Goal: Answer question/provide support: Share knowledge or assist other users

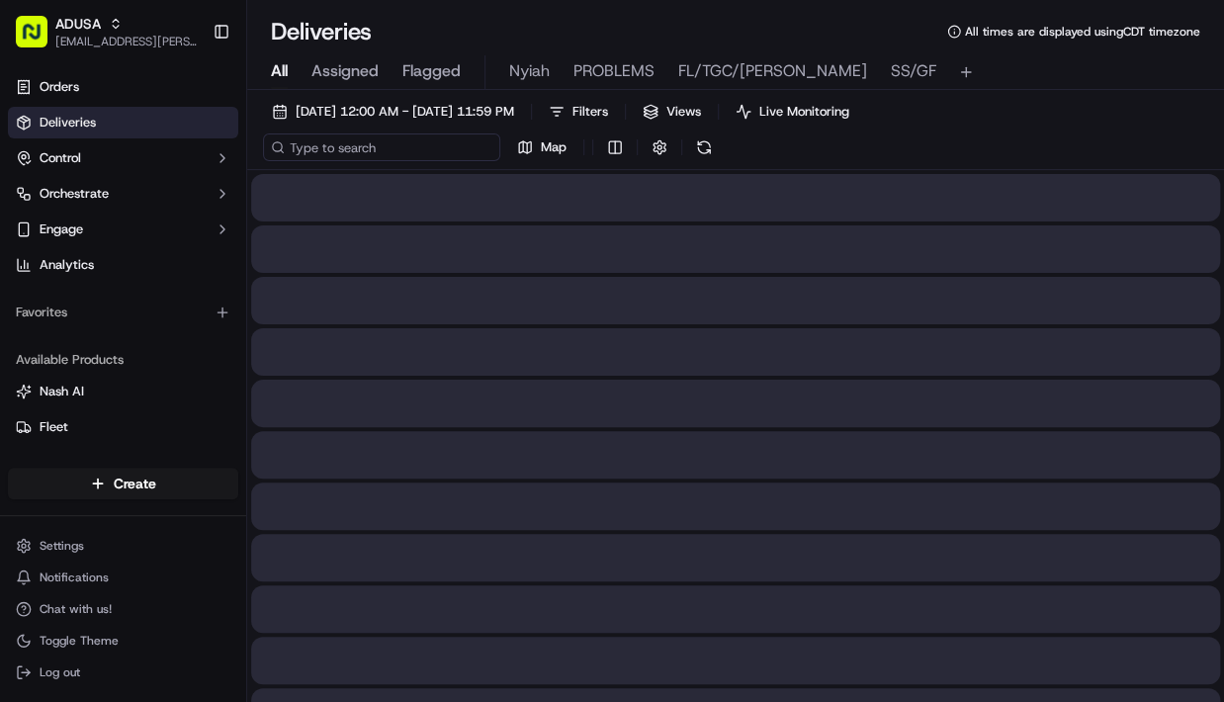
click at [352, 138] on input at bounding box center [381, 147] width 237 height 28
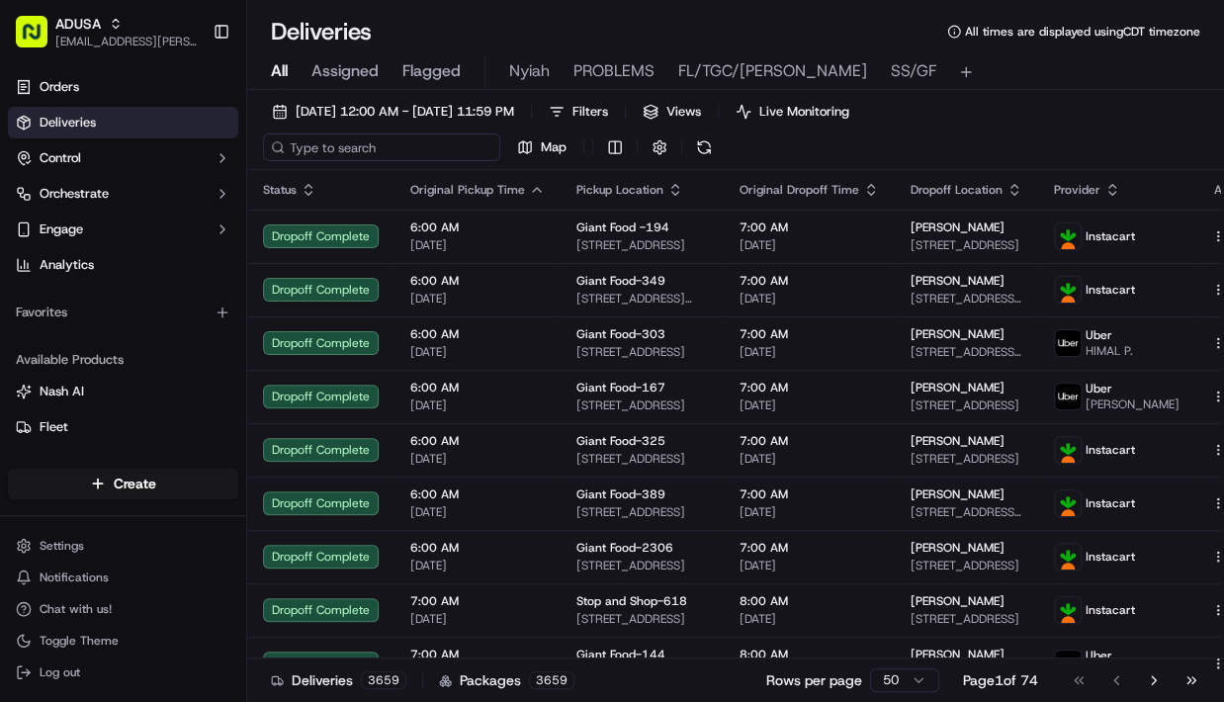
paste input "m713365172"
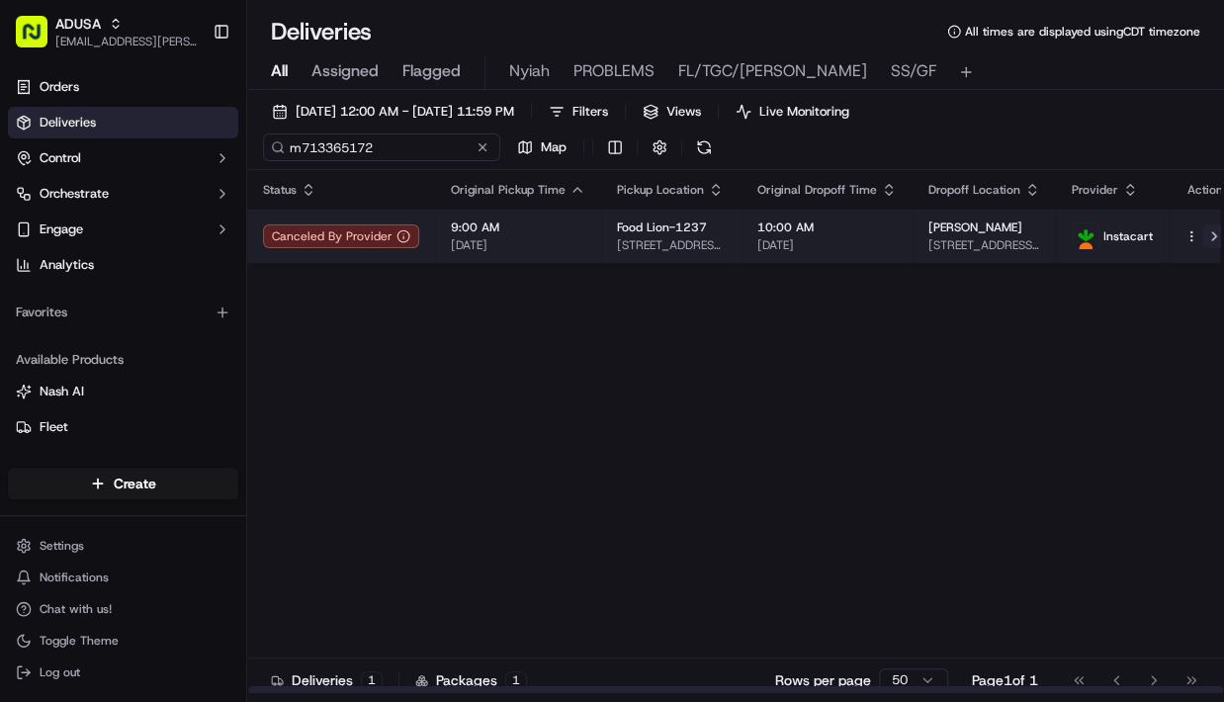
type input "m713365172"
click at [1202, 235] on button at bounding box center [1214, 236] width 24 height 24
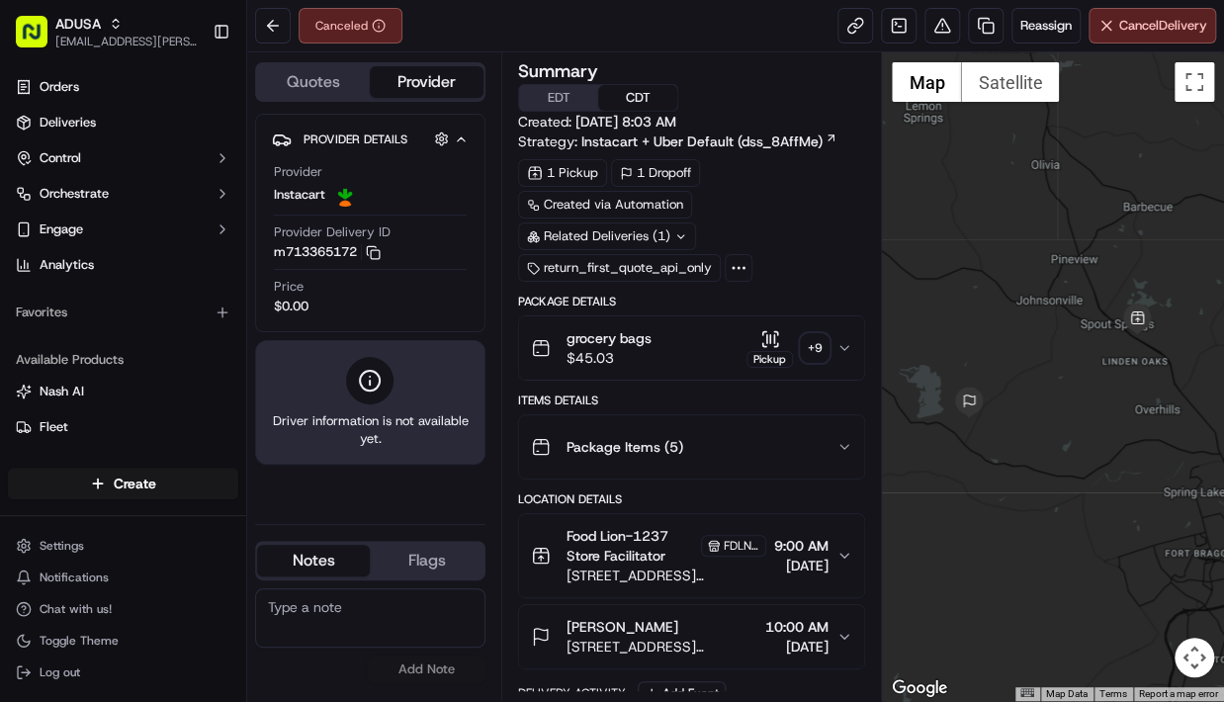
click at [316, 605] on textarea at bounding box center [370, 617] width 230 height 59
click at [331, 607] on textarea at bounding box center [370, 617] width 230 height 59
type textarea "Per store order was picked up and delivered, cc issued credit for missing item"
click at [439, 668] on button "Add Note" at bounding box center [426, 669] width 119 height 28
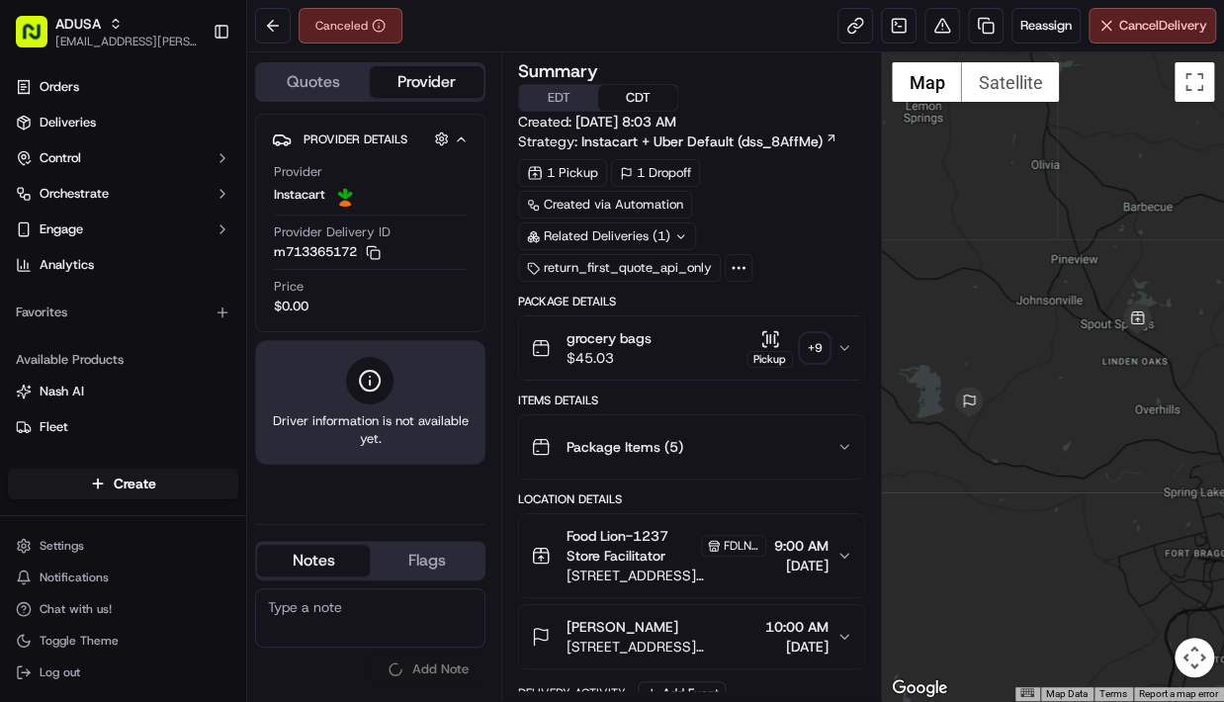
scroll to position [0, 0]
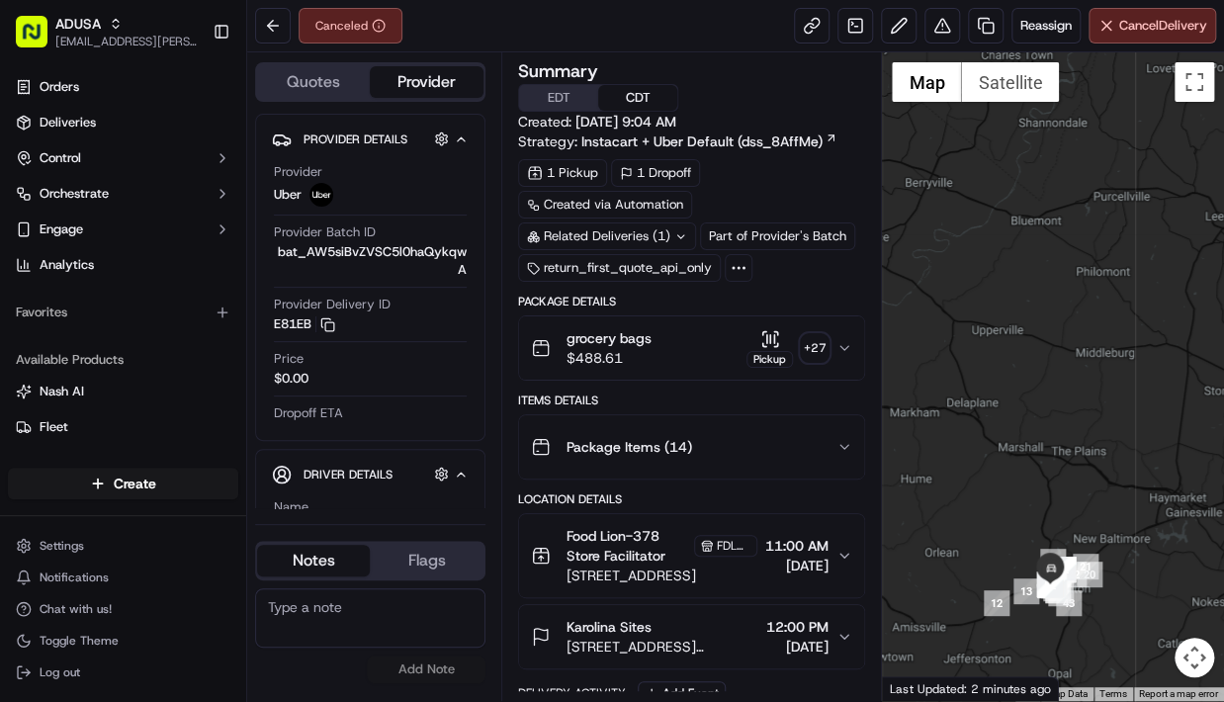
click at [372, 617] on textarea at bounding box center [370, 617] width 230 height 59
type textarea "Delivery drivers are unable to scan tags, customer will pick up order from store"
click at [406, 666] on button "Add Note" at bounding box center [426, 669] width 119 height 28
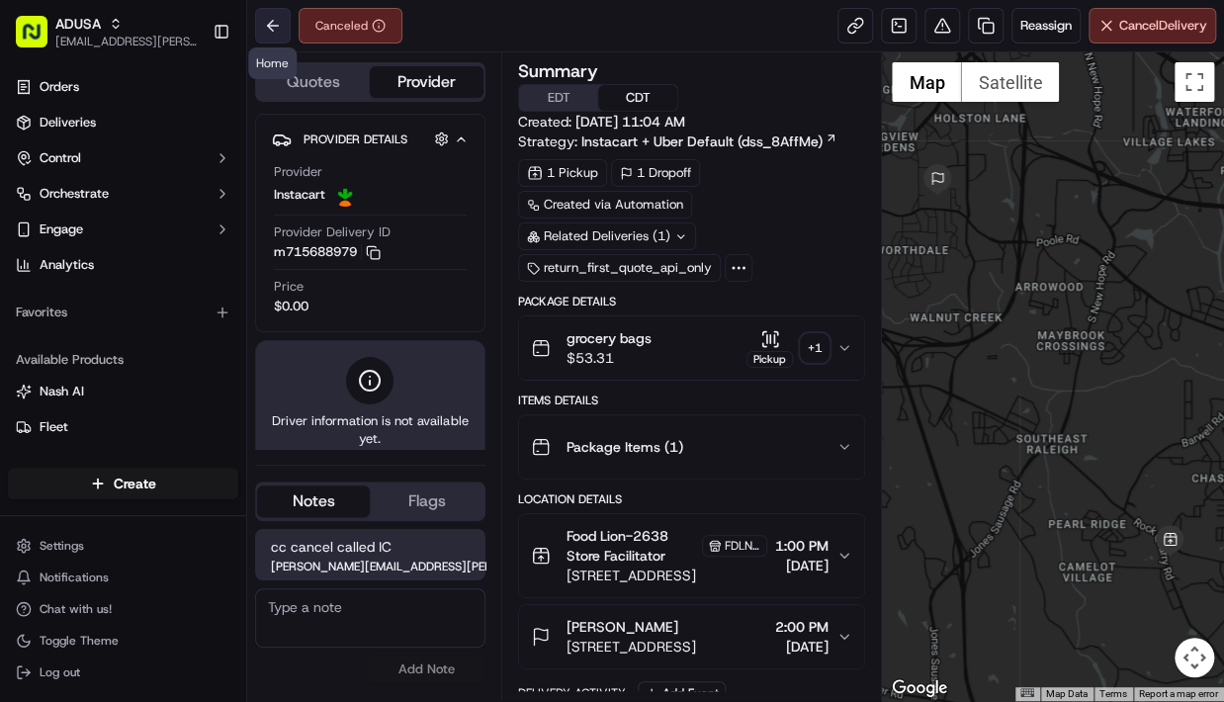
click at [271, 27] on button at bounding box center [273, 26] width 36 height 36
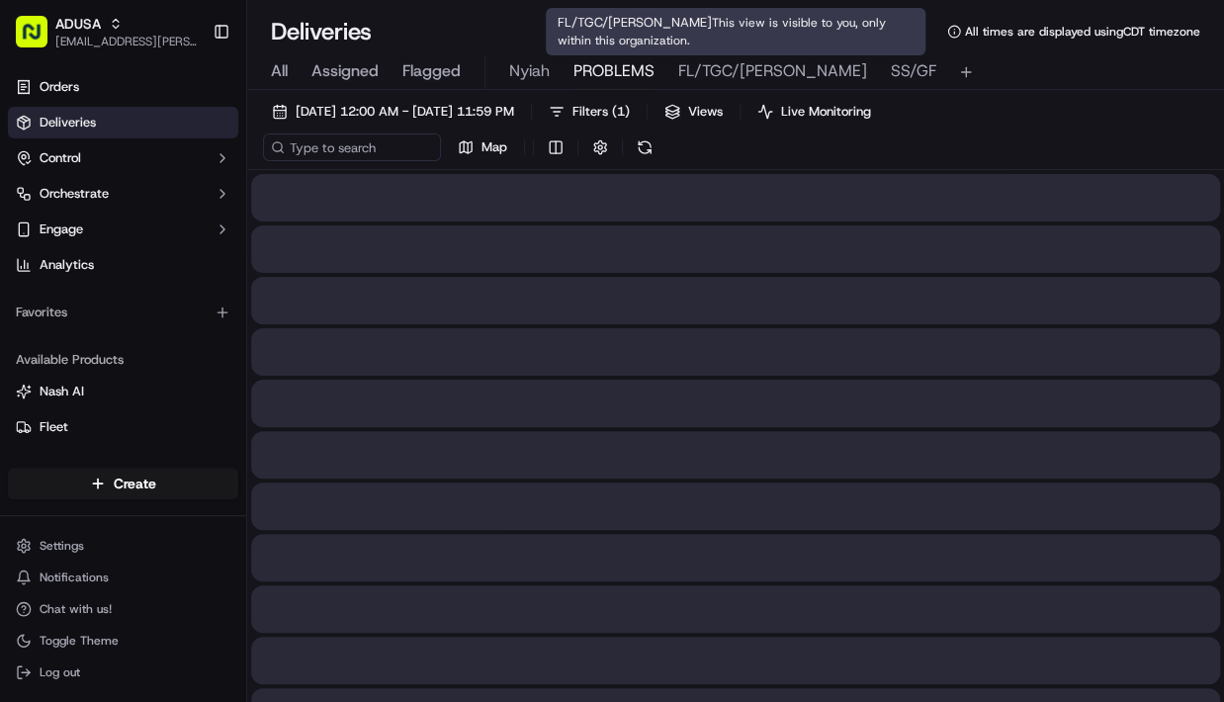
click at [601, 66] on span "PROBLEMS" at bounding box center [613, 71] width 81 height 24
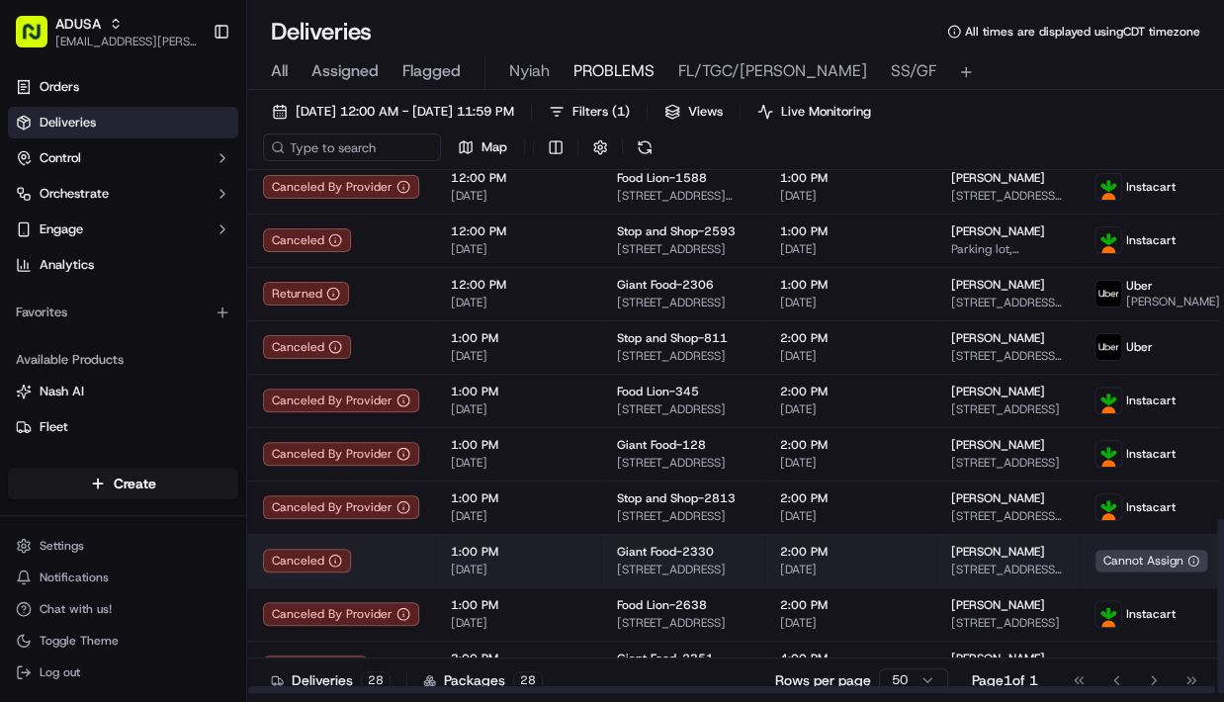
scroll to position [1041, 0]
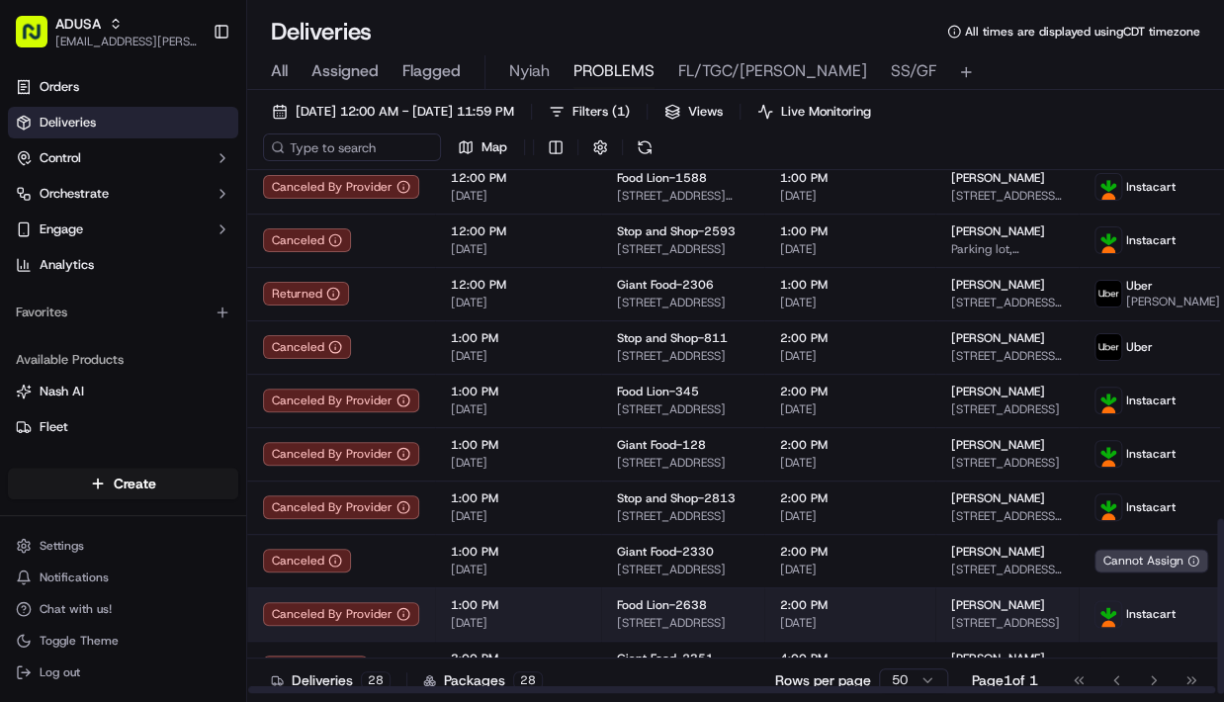
click at [1197, 614] on html "ADUSA lanyia.patton@adusa.com Toggle Sidebar Orders Deliveries Control Orchestr…" at bounding box center [612, 351] width 1224 height 702
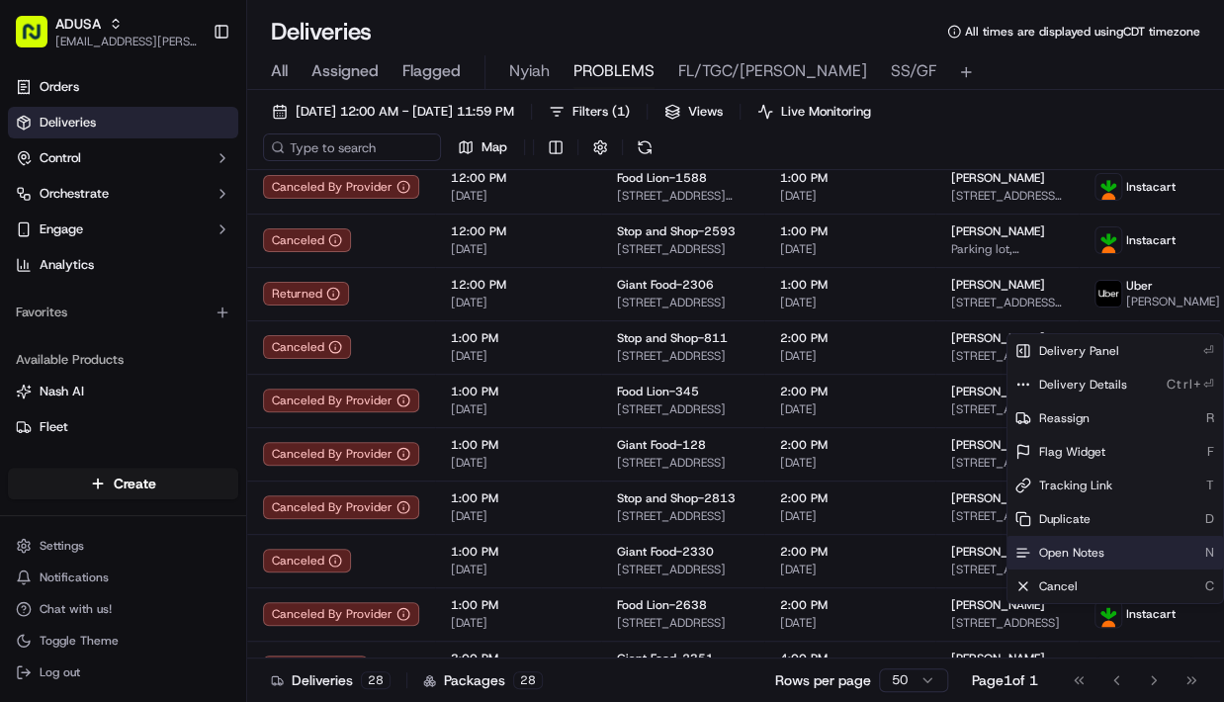
click at [1069, 554] on span "Open Notes" at bounding box center [1071, 553] width 65 height 16
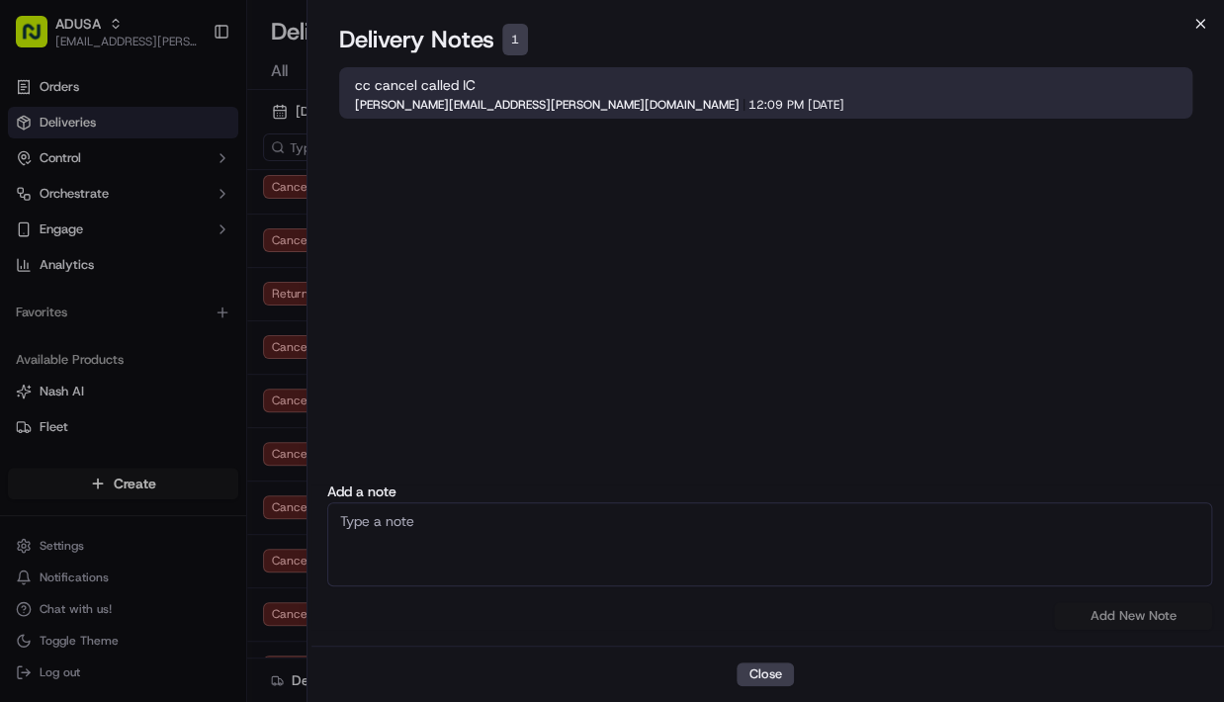
click at [1202, 28] on icon "button" at bounding box center [1200, 24] width 16 height 16
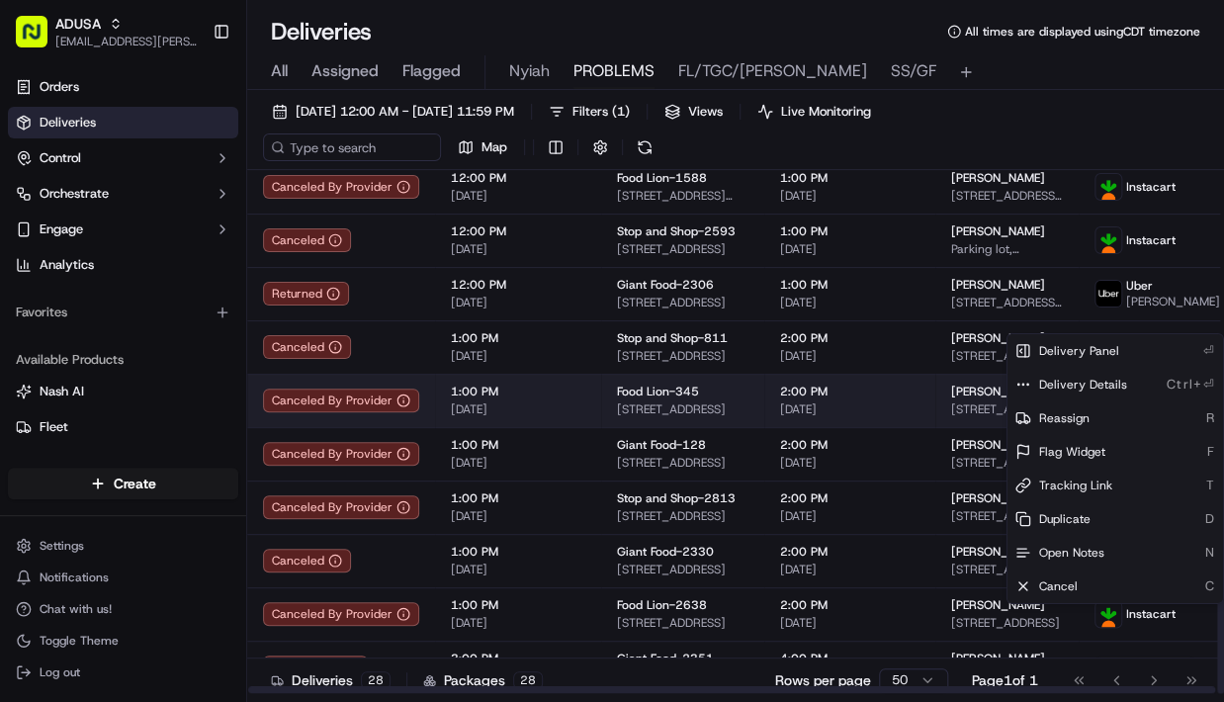
click at [581, 402] on td "1:00 PM 09/15/2025" at bounding box center [518, 400] width 166 height 53
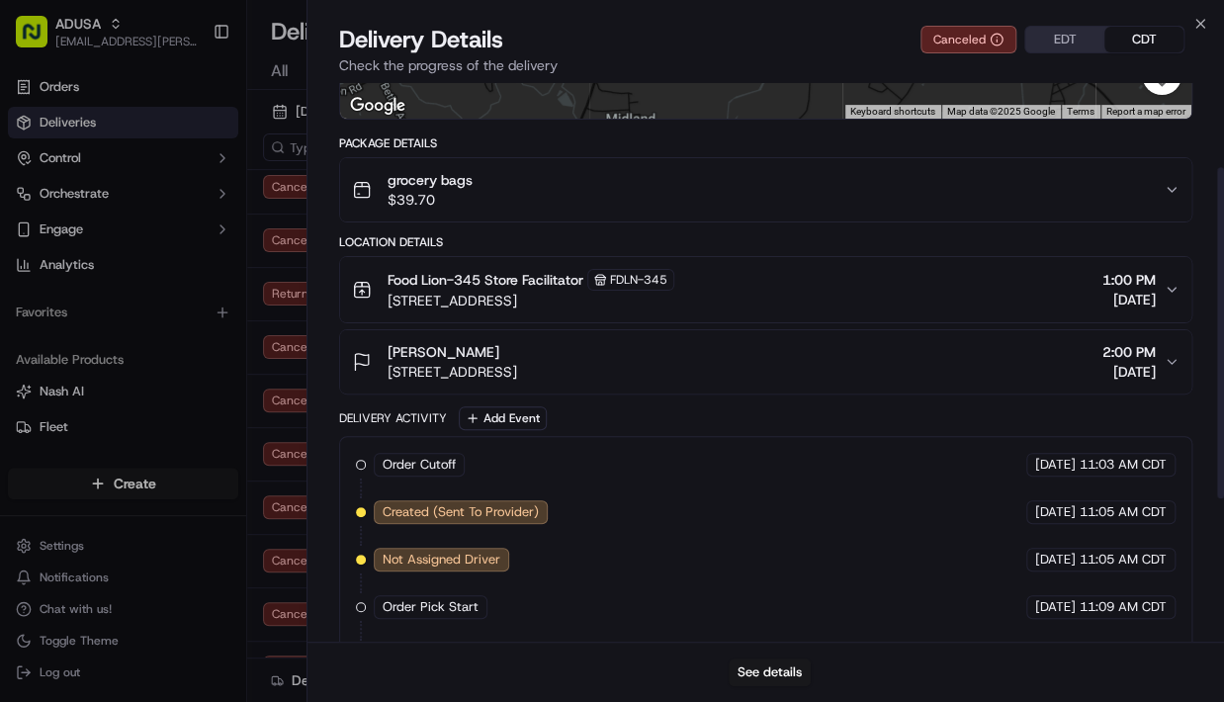
scroll to position [386, 0]
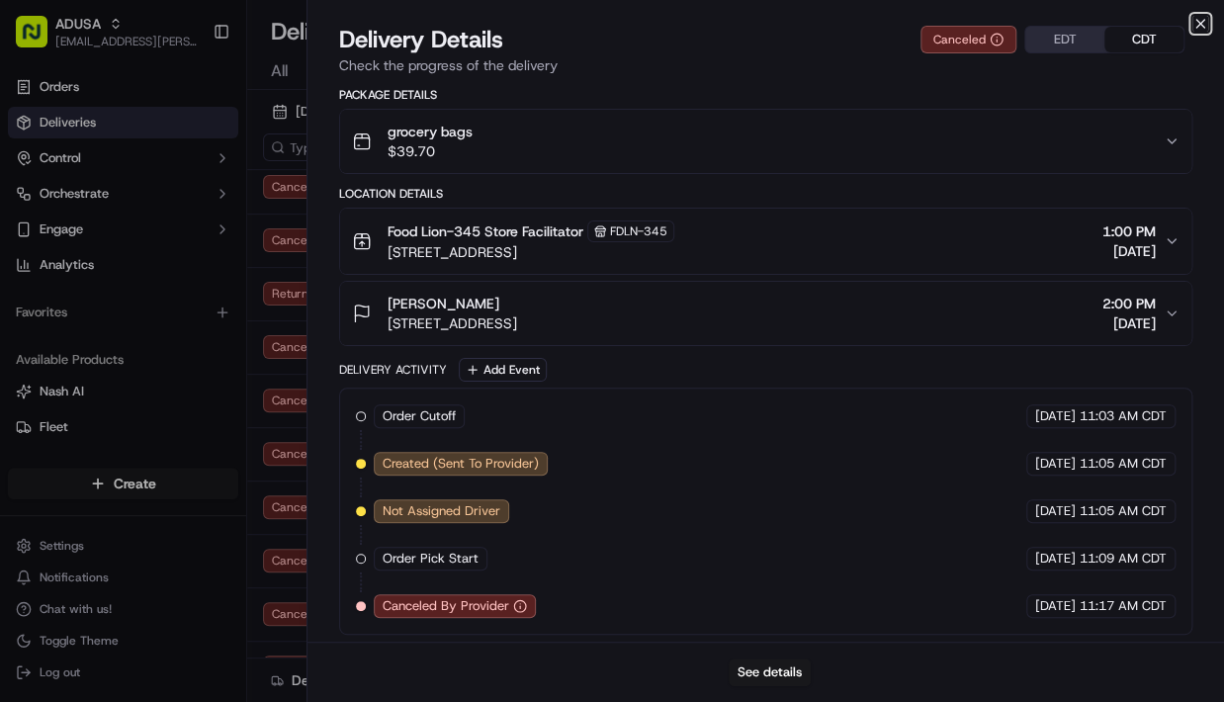
click at [1204, 25] on icon "button" at bounding box center [1200, 24] width 16 height 16
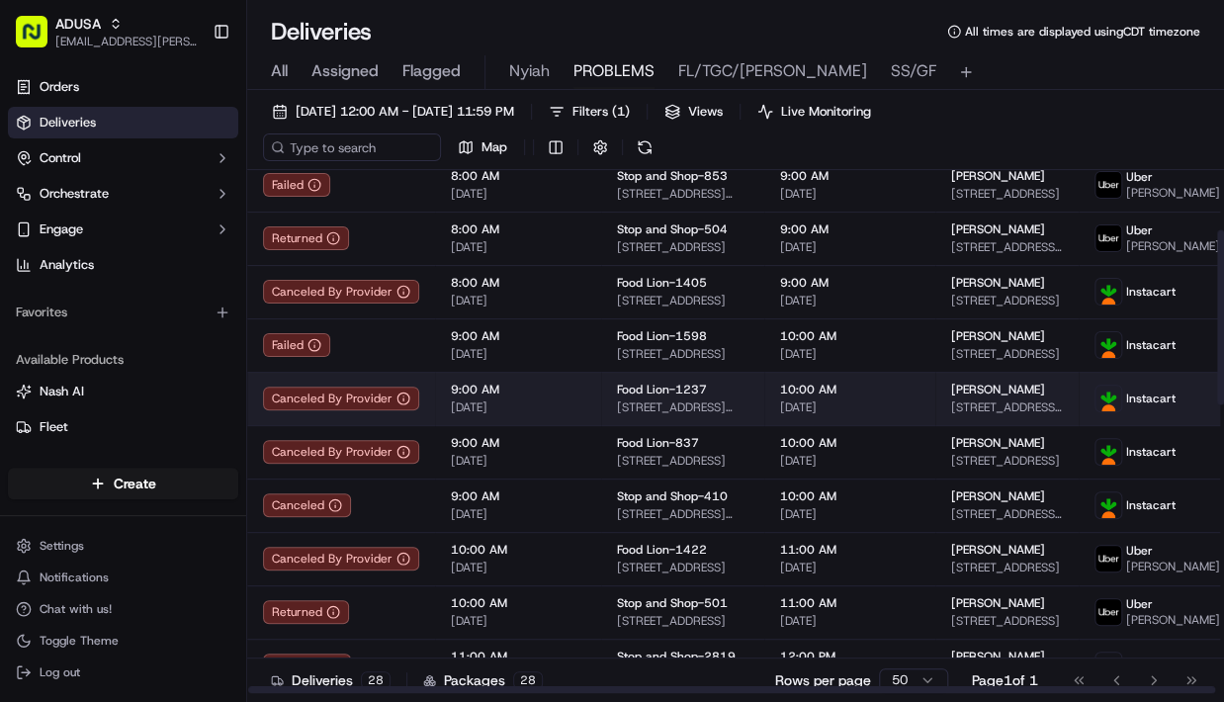
scroll to position [237, 0]
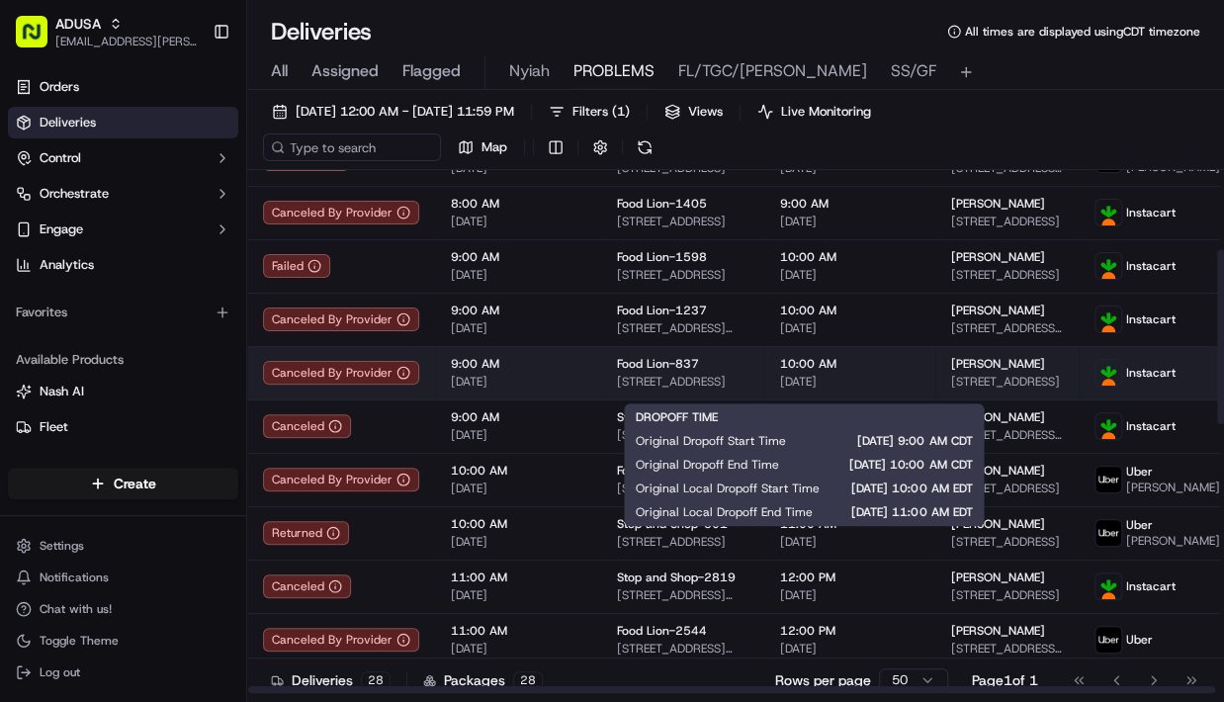
click at [854, 372] on span "10:00 AM" at bounding box center [849, 364] width 139 height 16
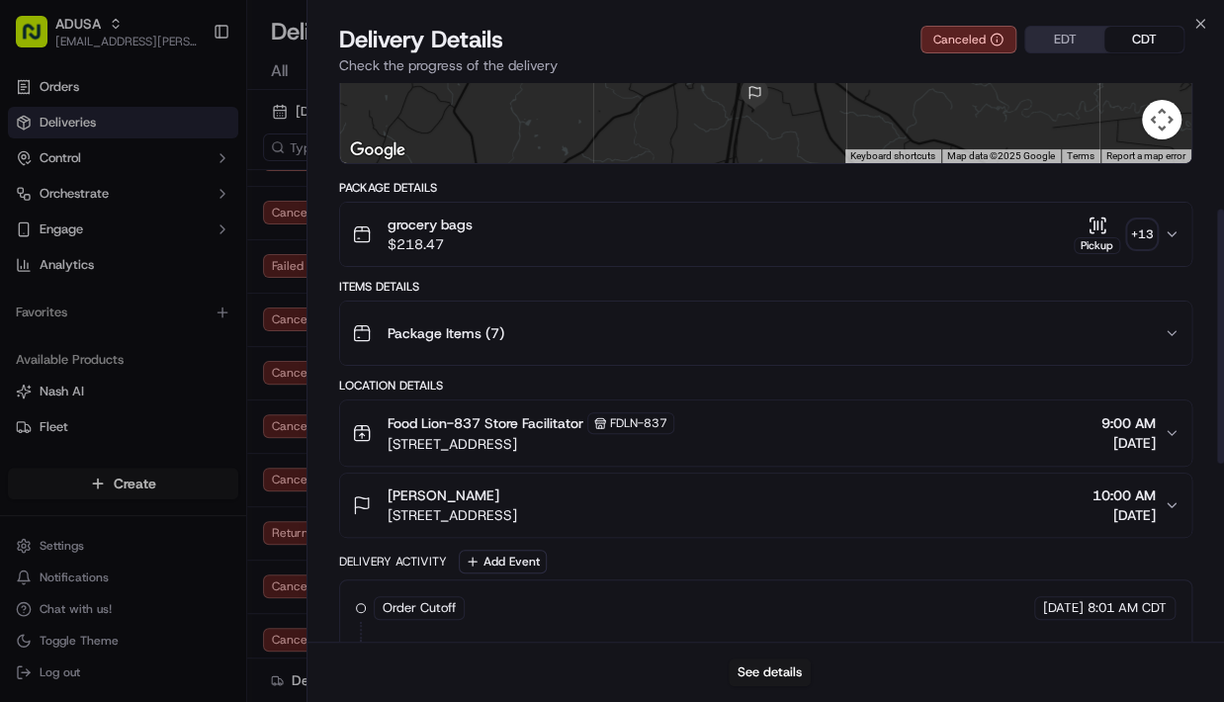
scroll to position [277, 0]
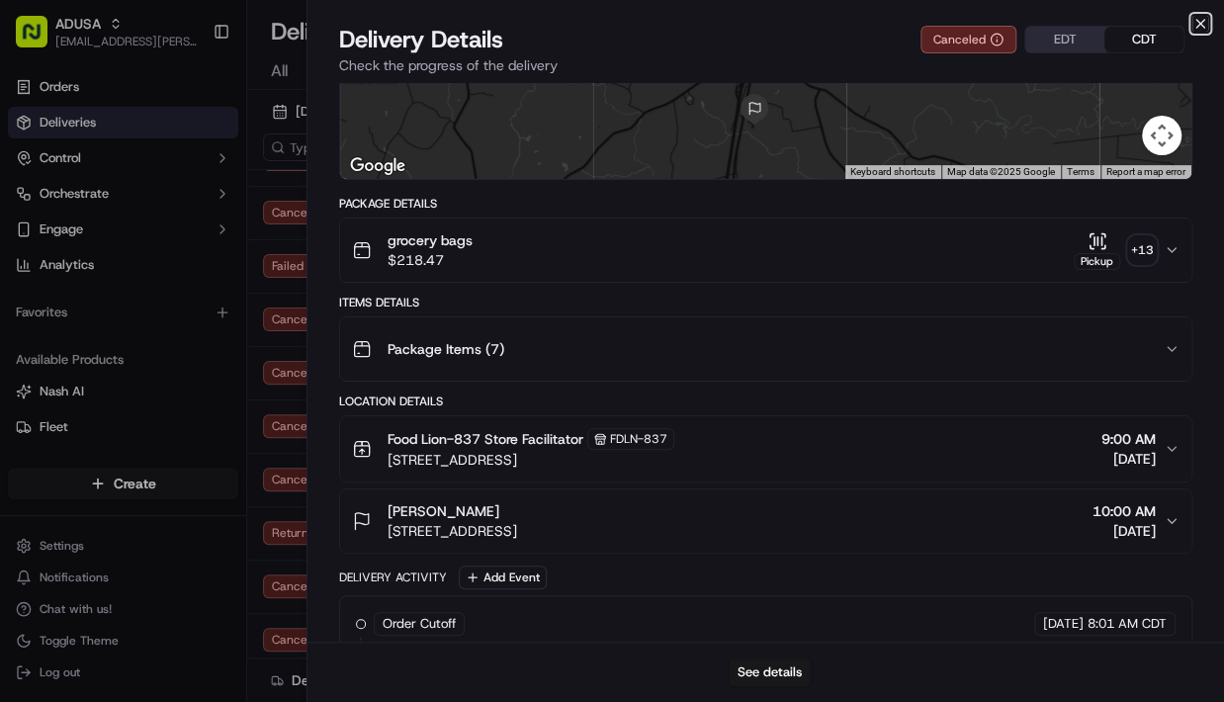
click at [1203, 24] on icon "button" at bounding box center [1200, 24] width 16 height 16
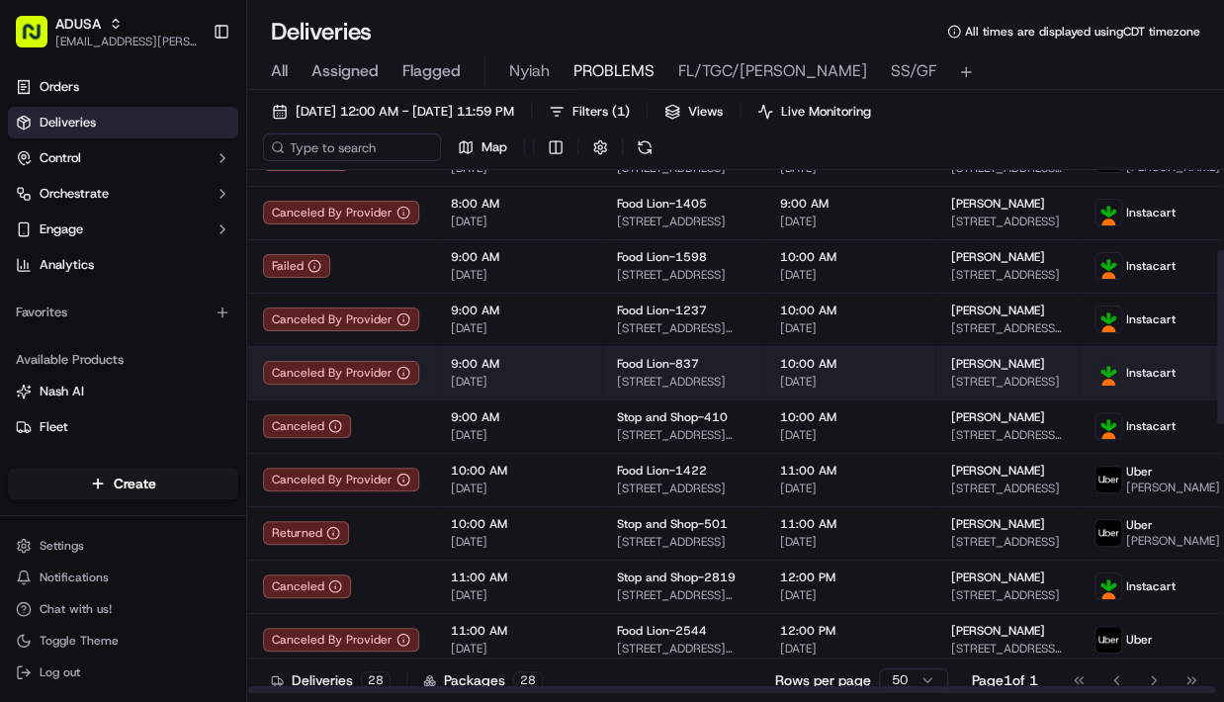
click at [1196, 384] on html "ADUSA lanyia.patton@adusa.com Toggle Sidebar Orders Deliveries Control Orchestr…" at bounding box center [612, 351] width 1224 height 702
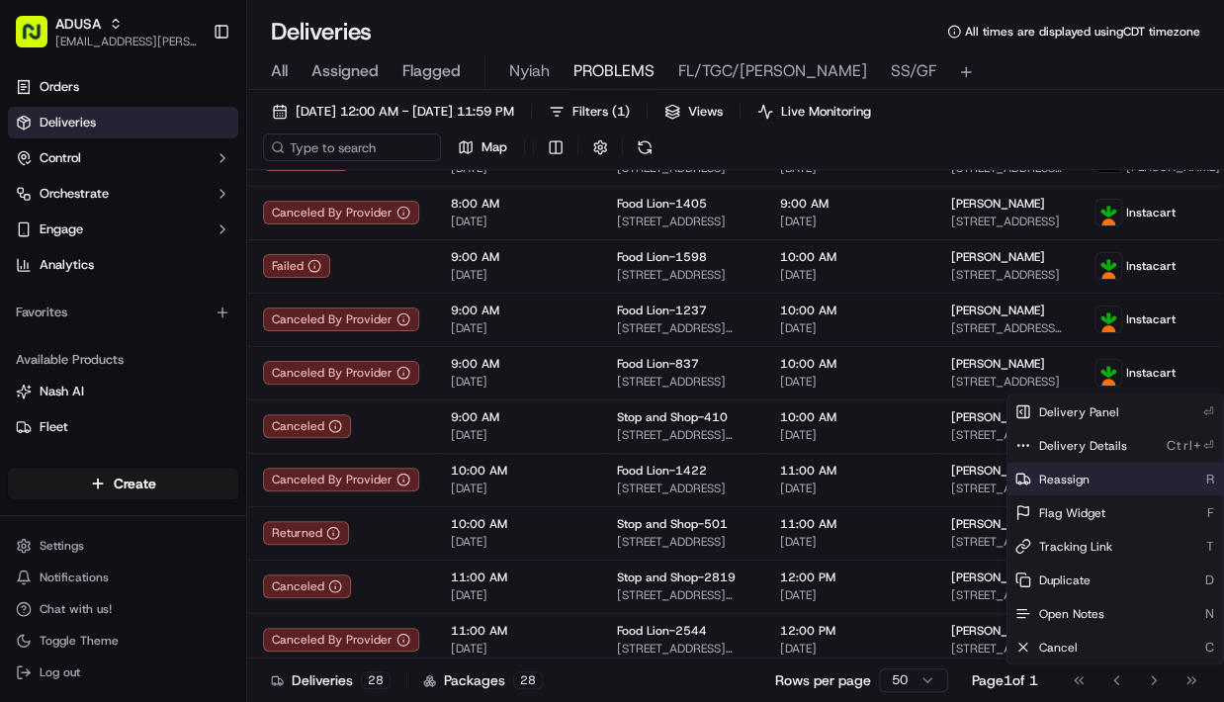
click at [1076, 474] on span "Reassign" at bounding box center [1064, 479] width 50 height 16
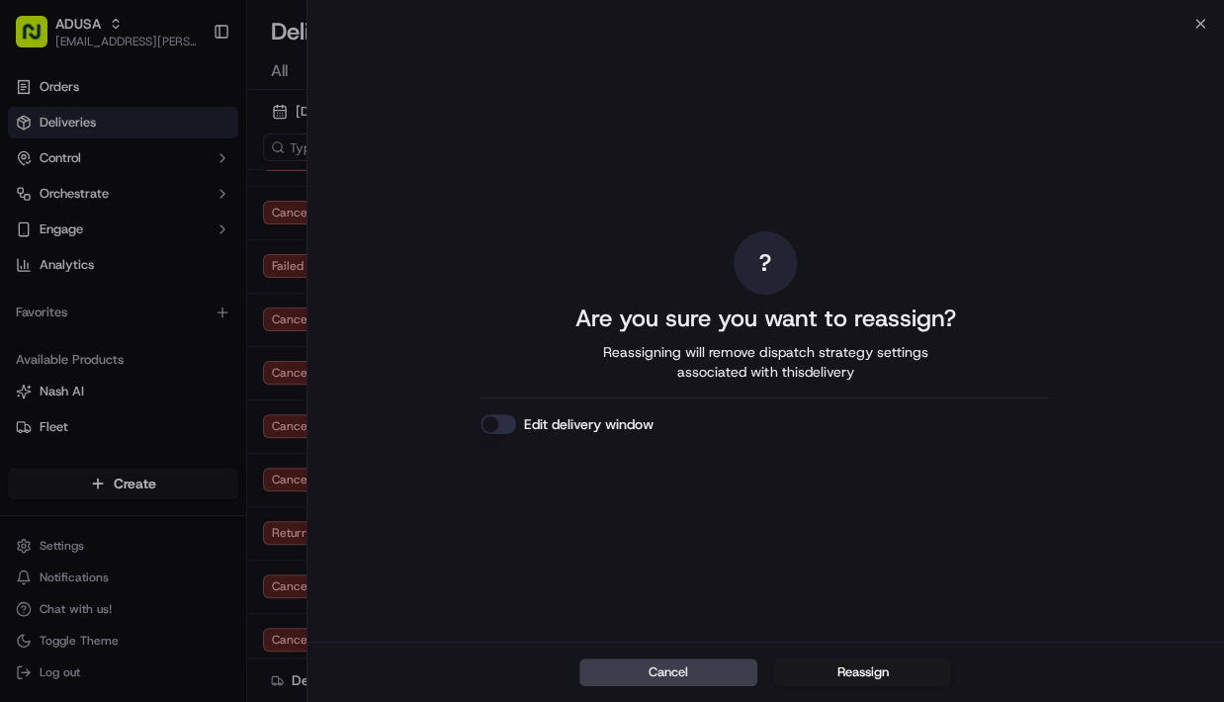
click at [500, 419] on button "Edit delivery window" at bounding box center [498, 424] width 36 height 20
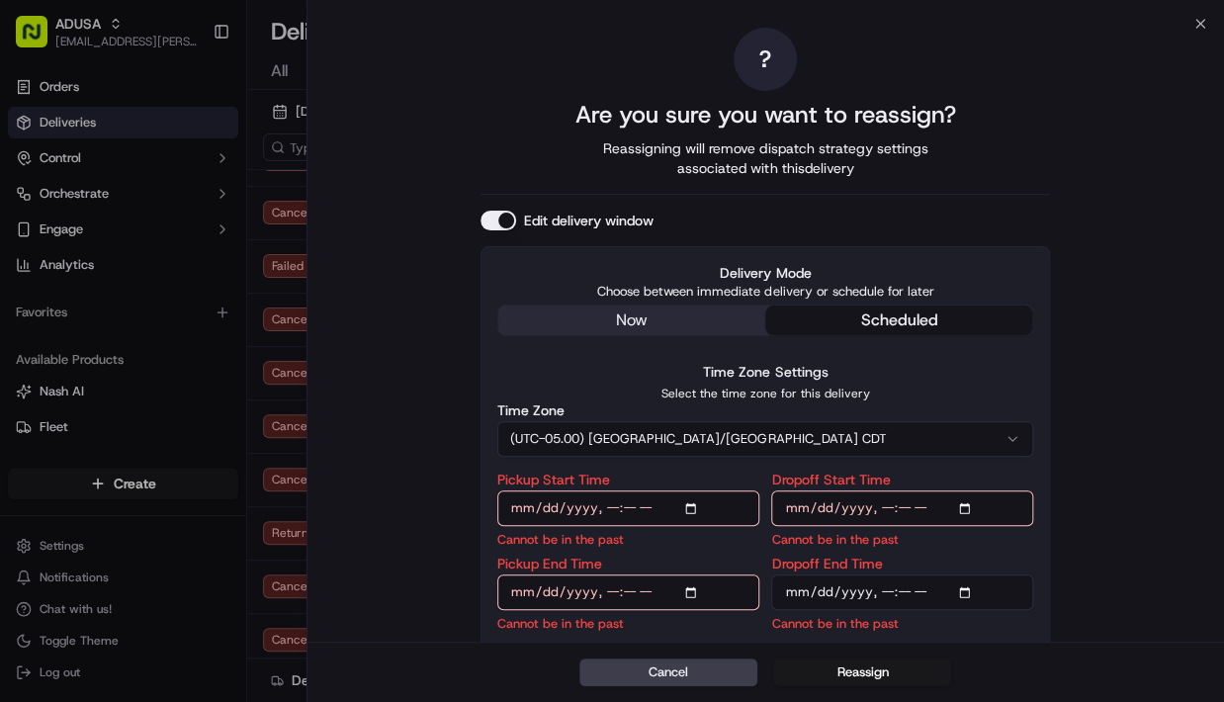
click at [699, 510] on input "Pickup Start Time" at bounding box center [628, 508] width 262 height 36
type input "2025-09-15T15:00"
click at [969, 508] on input "Dropoff Start Time" at bounding box center [902, 508] width 262 height 36
type input "2025-09-15T15:00"
click at [695, 595] on input "Pickup End Time" at bounding box center [628, 592] width 262 height 36
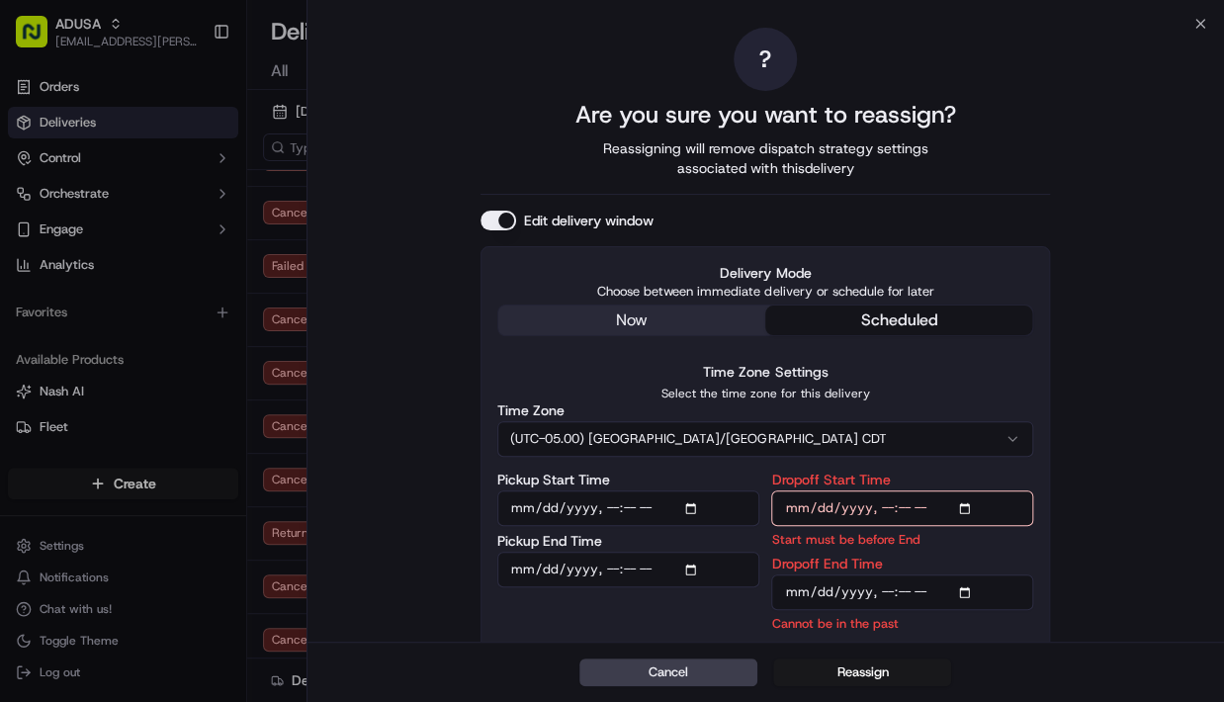
type input "2025-09-15T15:30"
click at [971, 591] on input "Dropoff End Time" at bounding box center [902, 592] width 262 height 36
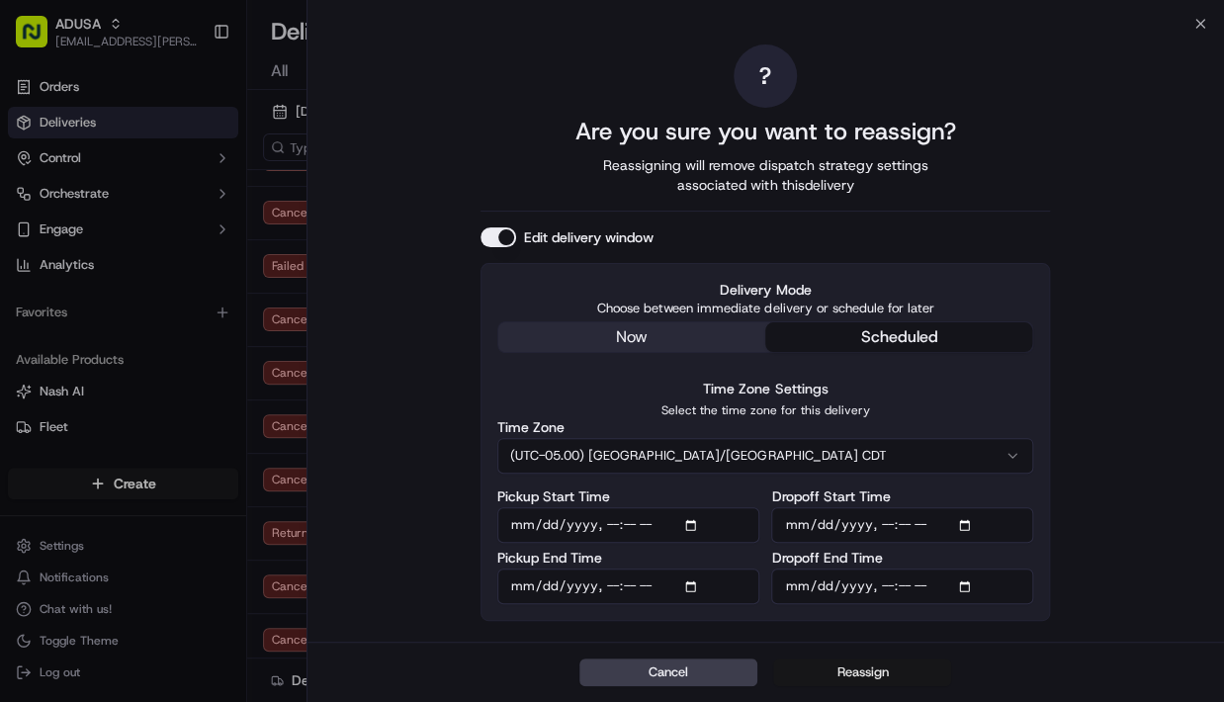
type input "2025-09-15T16:00"
click at [873, 667] on button "Reassign" at bounding box center [862, 672] width 178 height 28
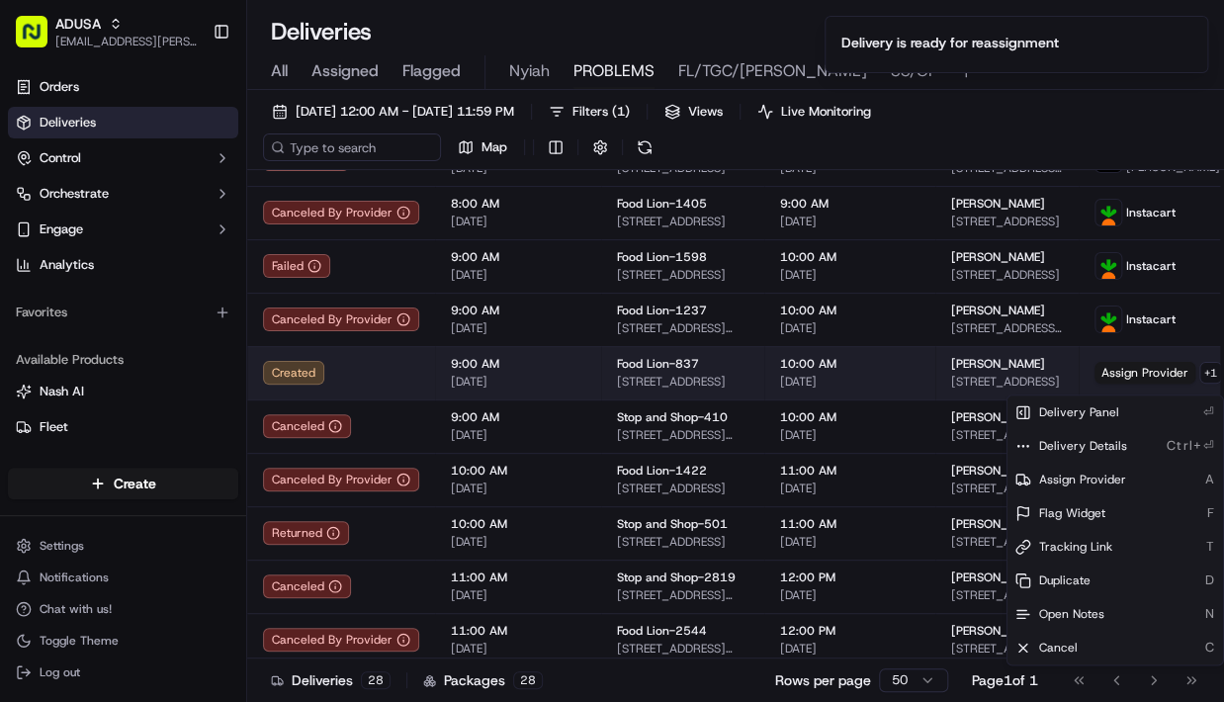
scroll to position [225, 0]
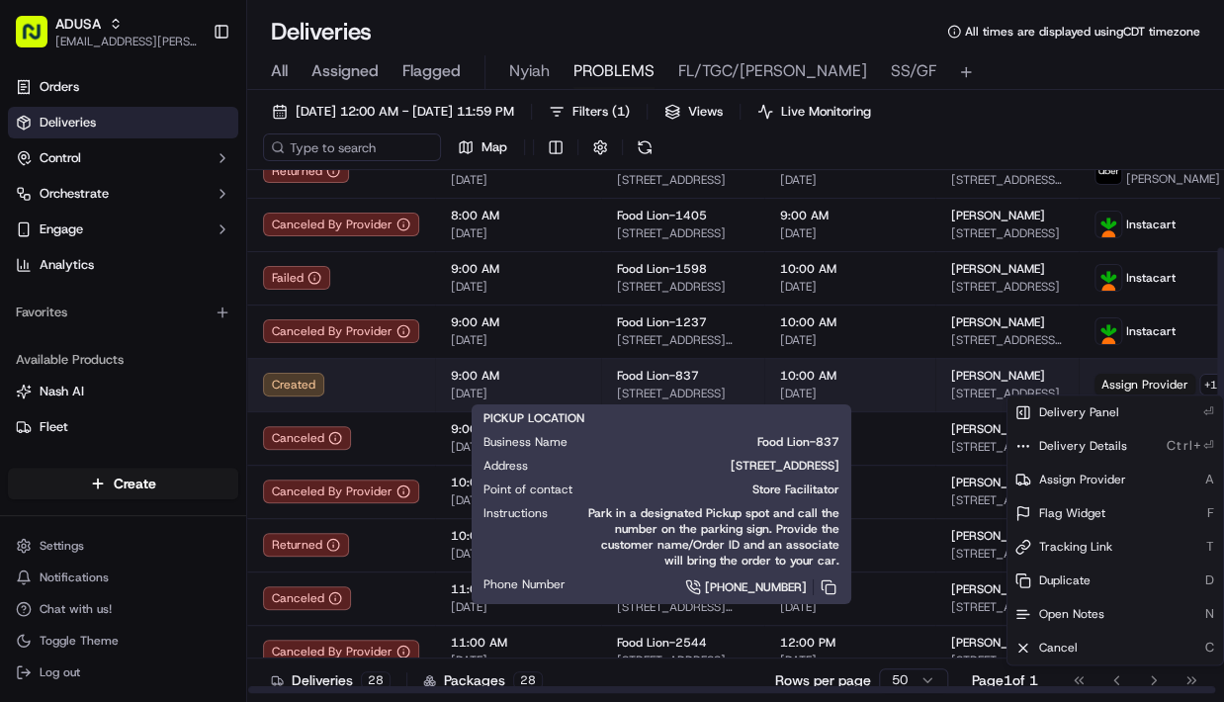
click at [561, 380] on span "9:00 AM" at bounding box center [518, 376] width 134 height 16
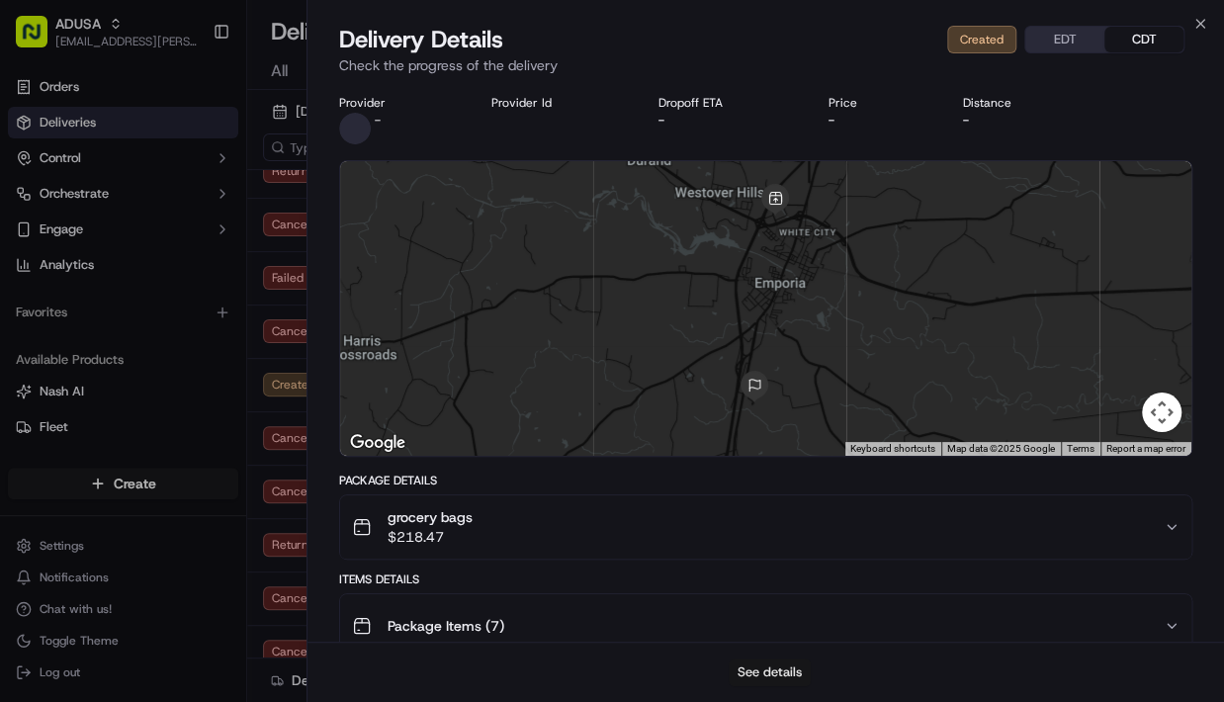
click at [759, 674] on button "See details" at bounding box center [770, 672] width 82 height 28
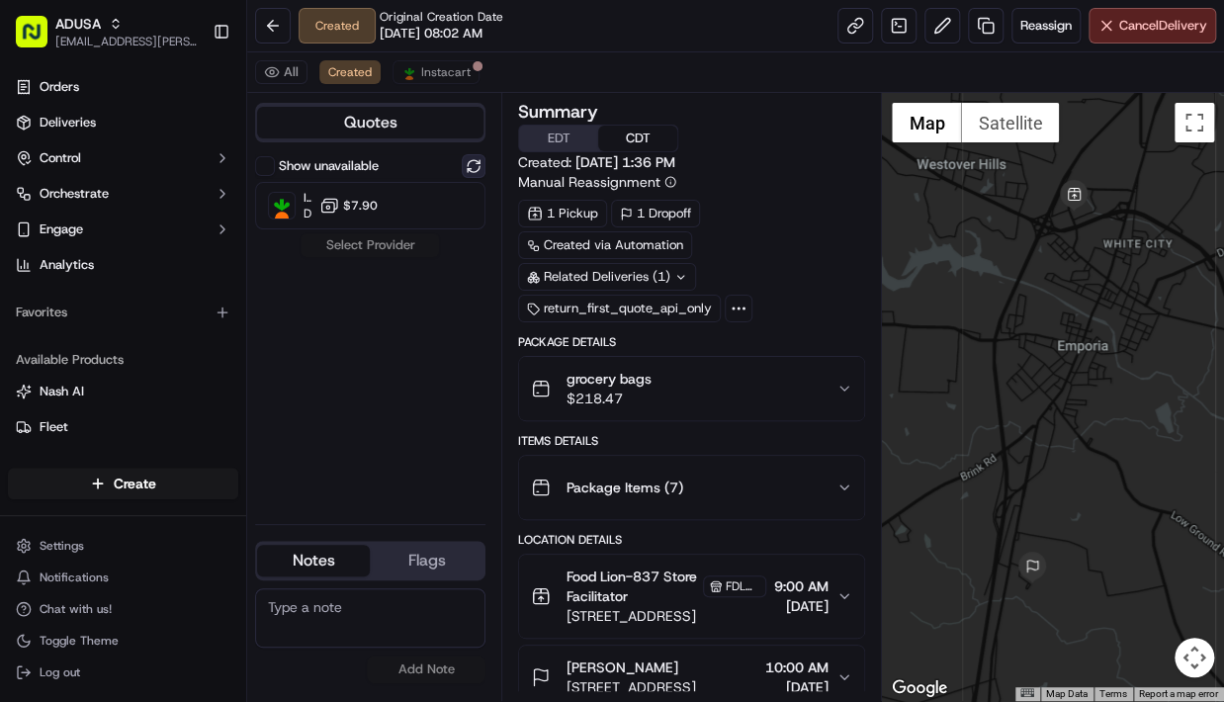
click at [474, 166] on button at bounding box center [474, 166] width 24 height 24
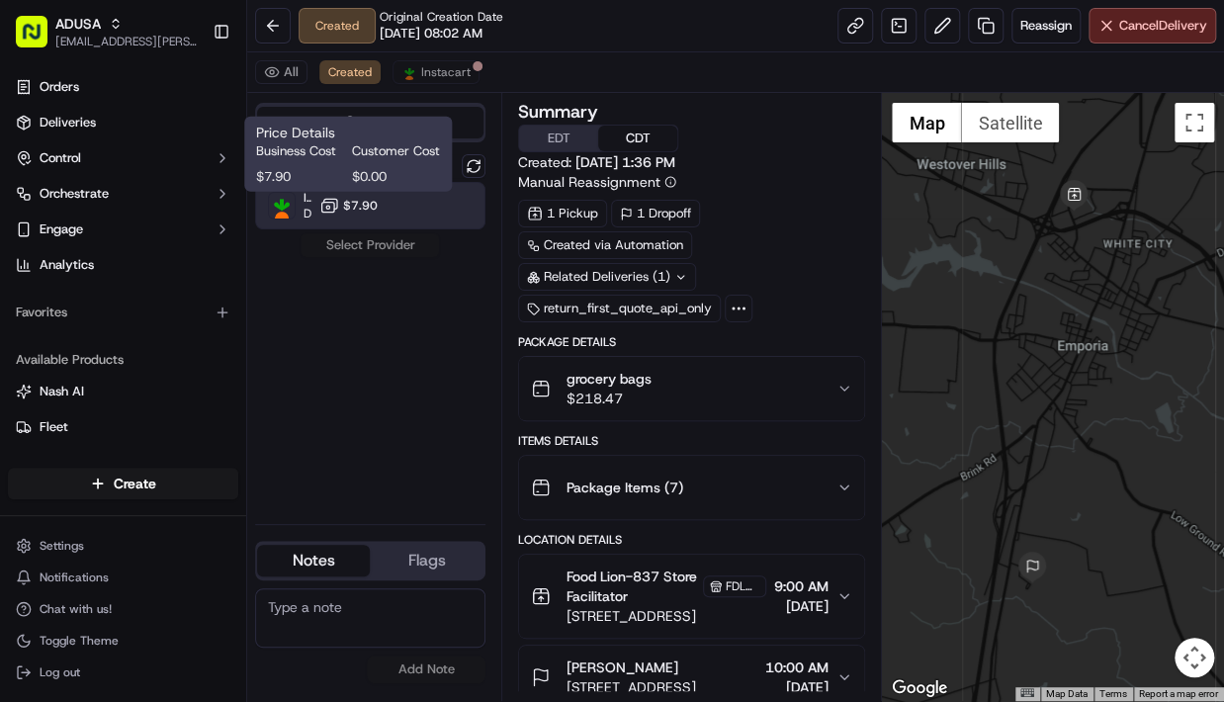
click at [375, 206] on span "$7.90" at bounding box center [360, 206] width 35 height 16
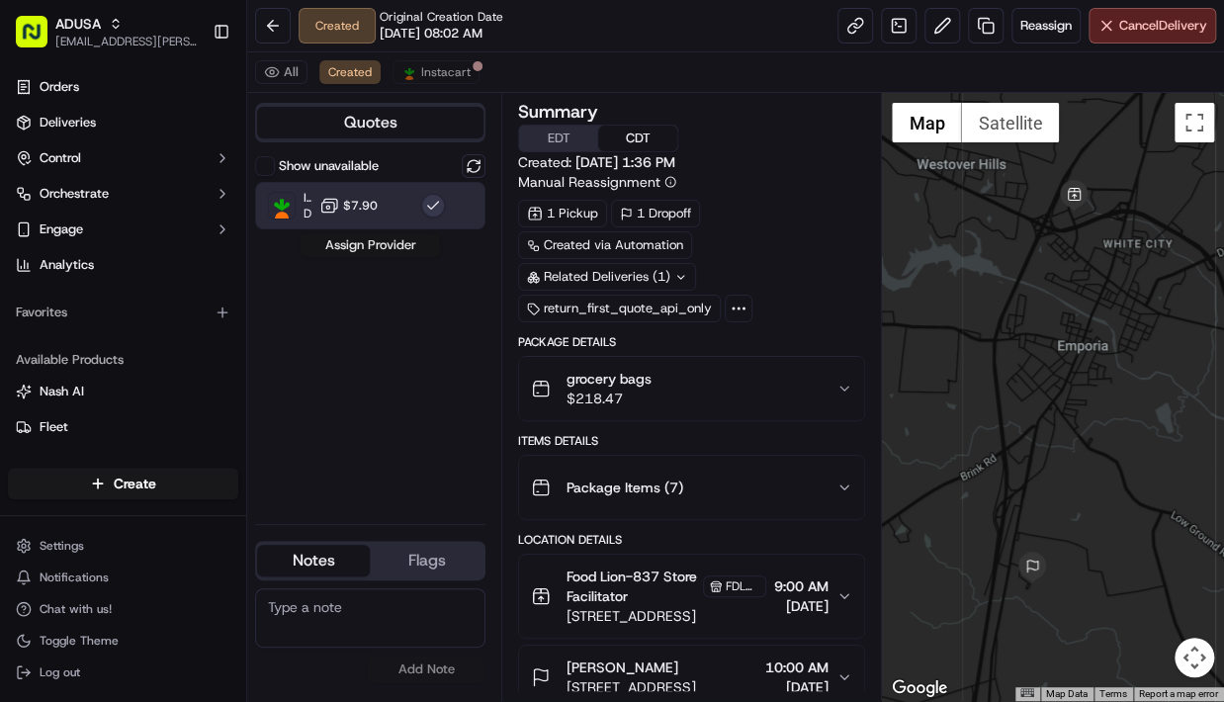
click at [375, 250] on button "Assign Provider" at bounding box center [370, 245] width 140 height 24
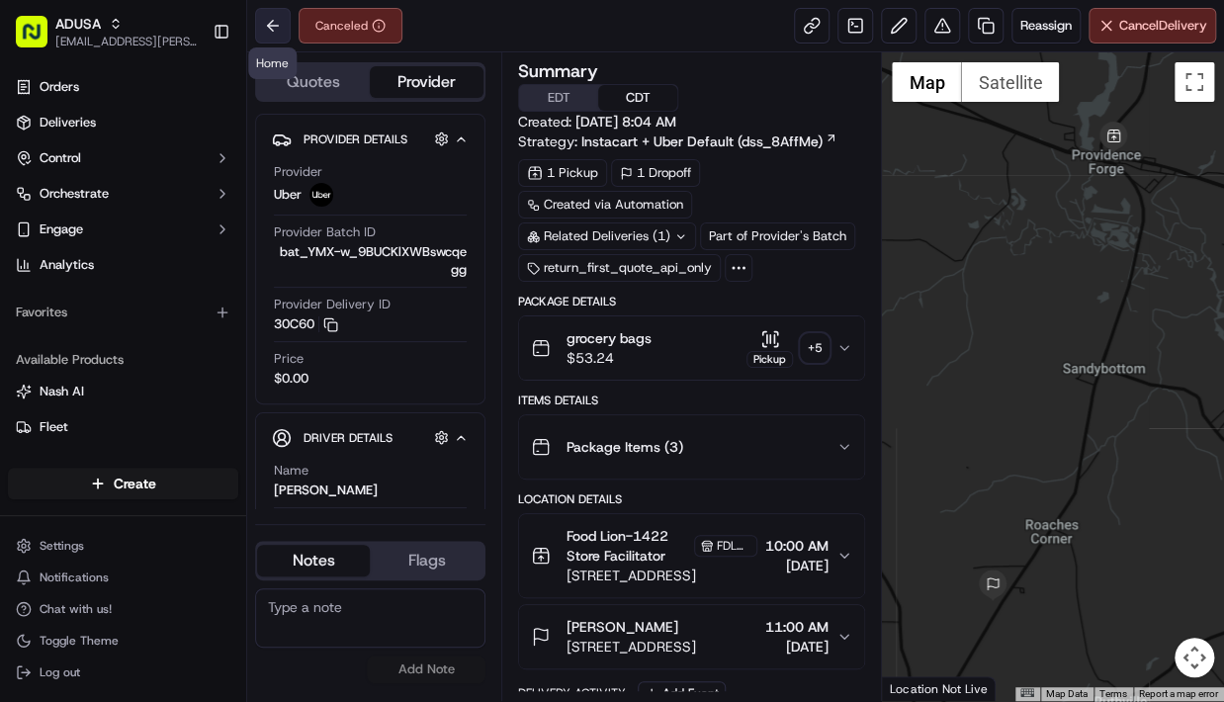
click at [271, 24] on button at bounding box center [273, 26] width 36 height 36
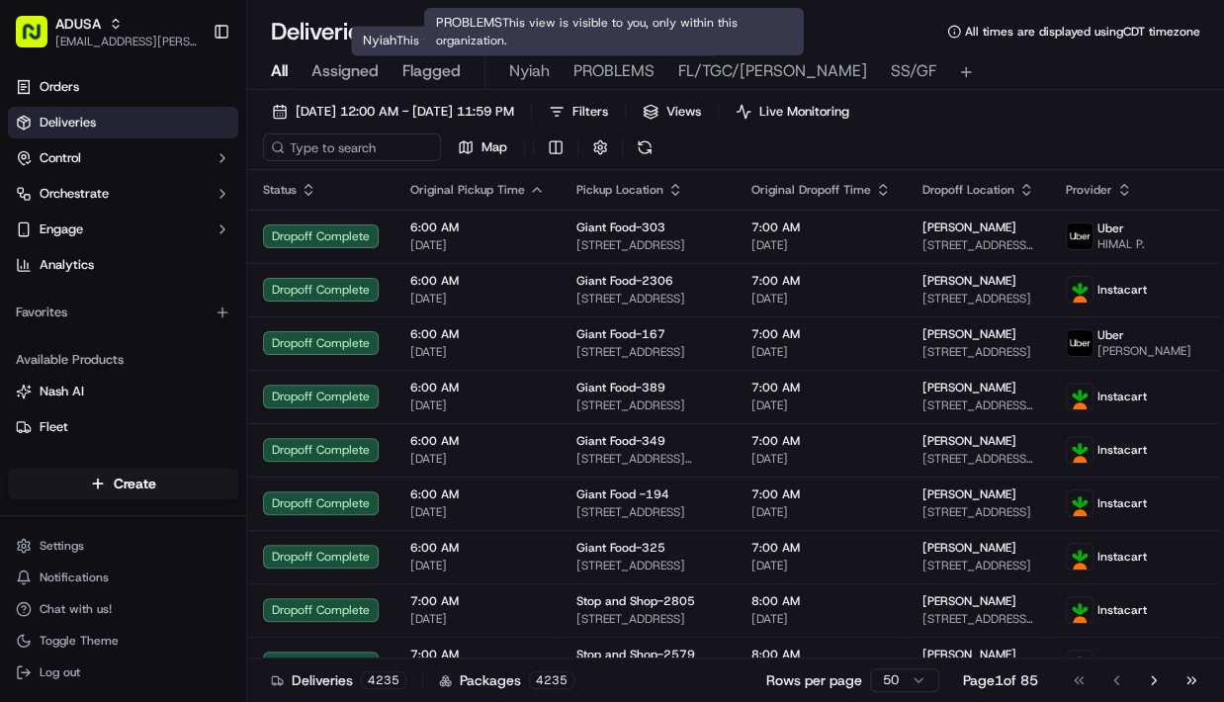
click at [620, 72] on span "PROBLEMS" at bounding box center [613, 71] width 81 height 24
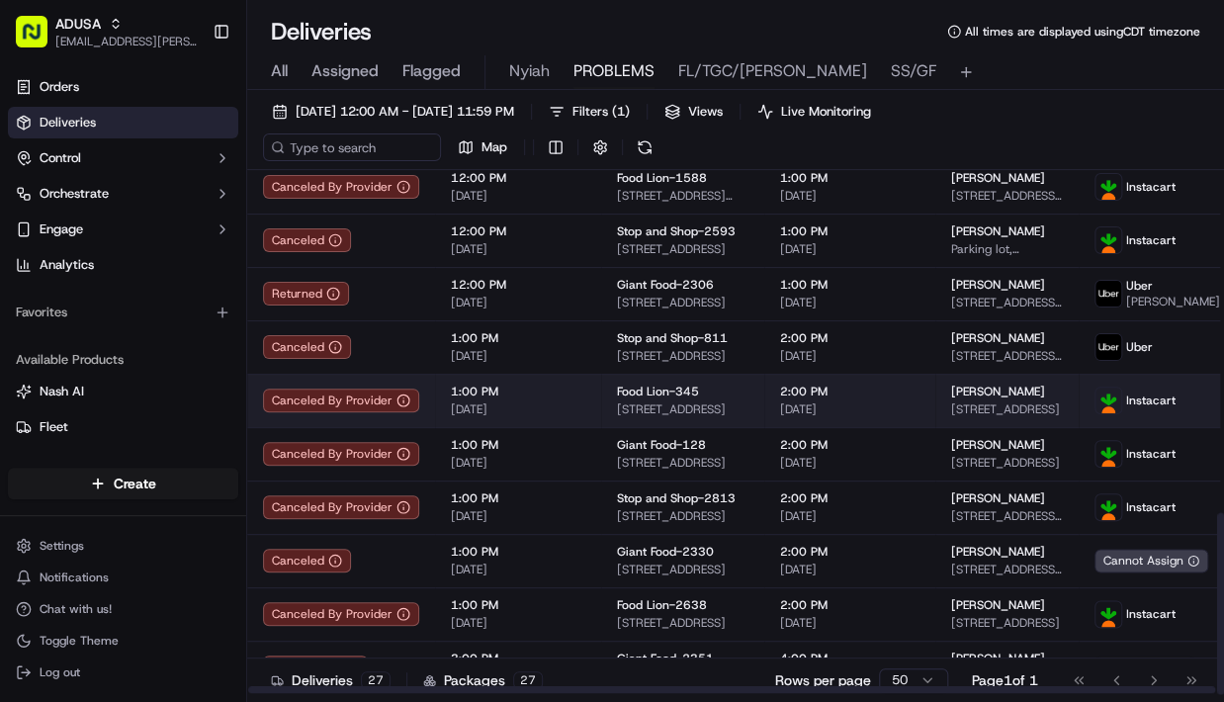
scroll to position [988, 0]
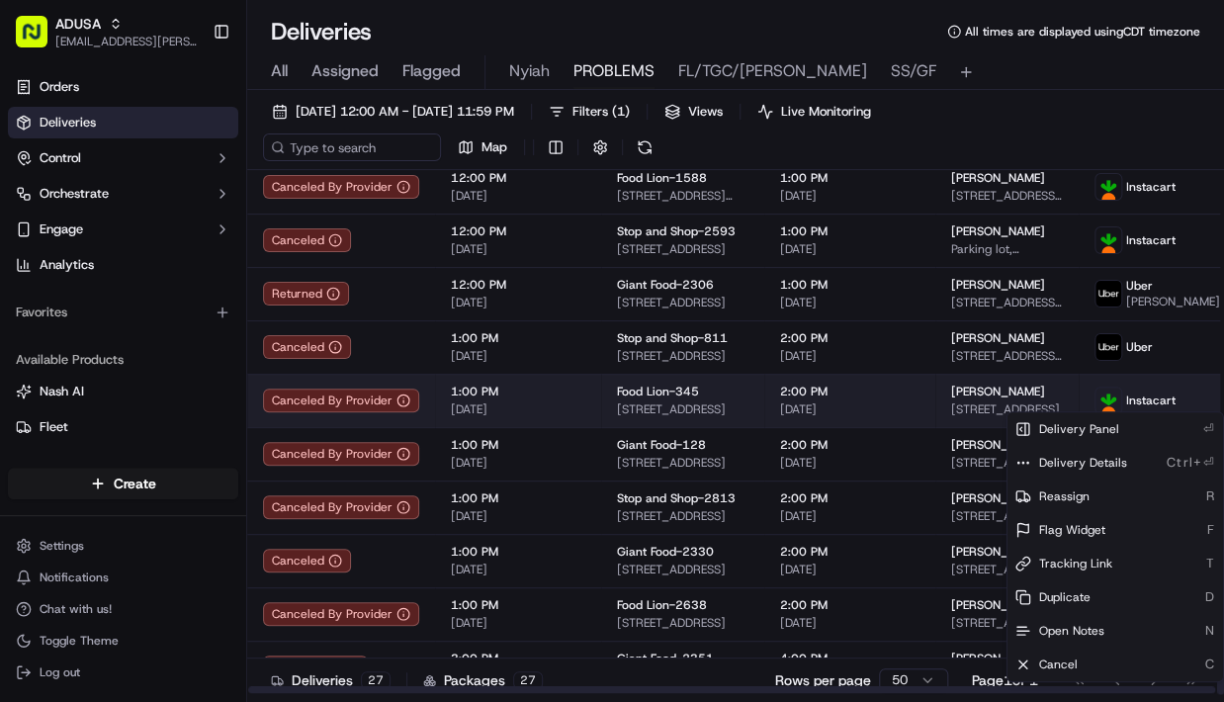
click at [1198, 396] on html "ADUSA lanyia.patton@adusa.com Toggle Sidebar Orders Deliveries Control Orchestr…" at bounding box center [612, 351] width 1224 height 702
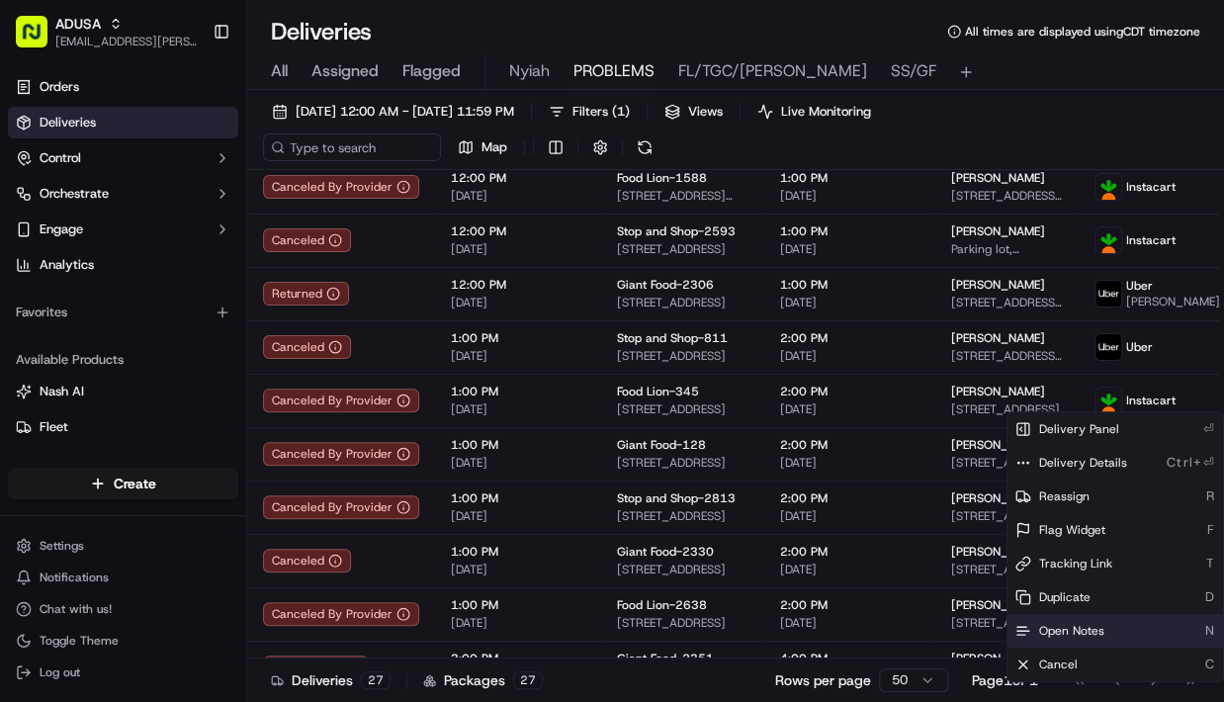
click at [1056, 631] on span "Open Notes" at bounding box center [1071, 631] width 65 height 16
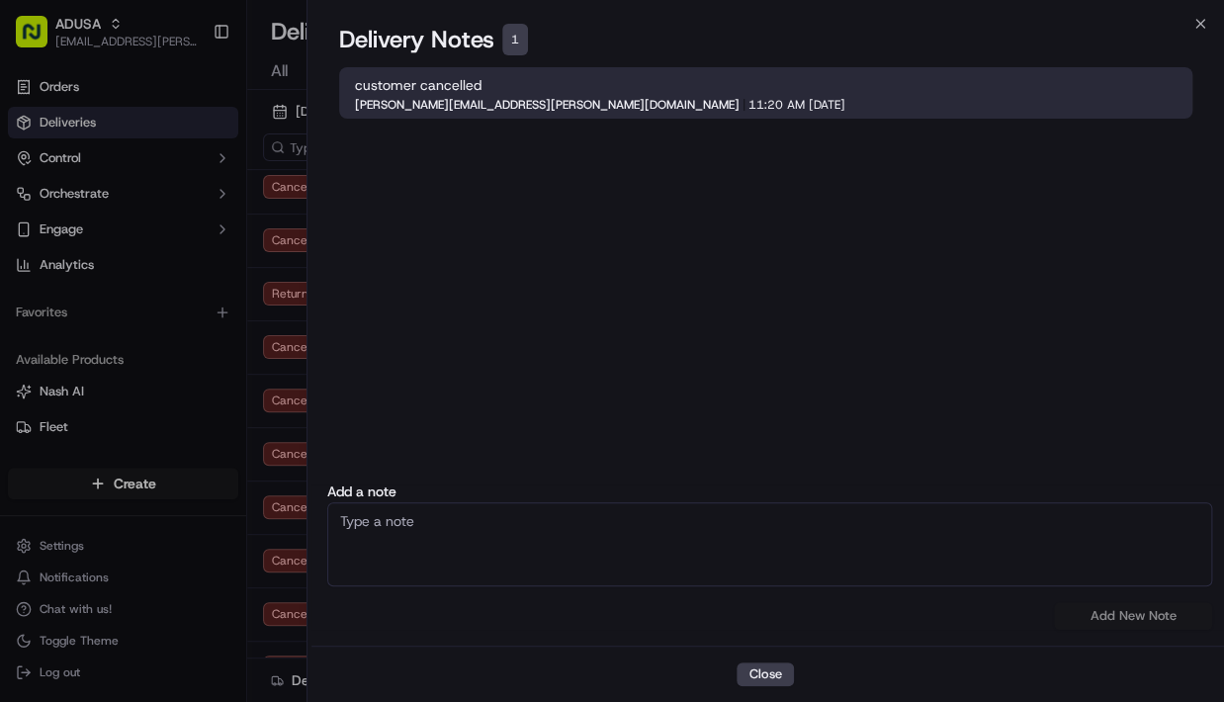
click at [1202, 15] on div "Close Delivery Notes 1 customer cancelled kathleen.bresnahan@adusa.com 11:20 AM…" at bounding box center [765, 351] width 918 height 702
click at [1202, 23] on icon "button" at bounding box center [1200, 24] width 16 height 16
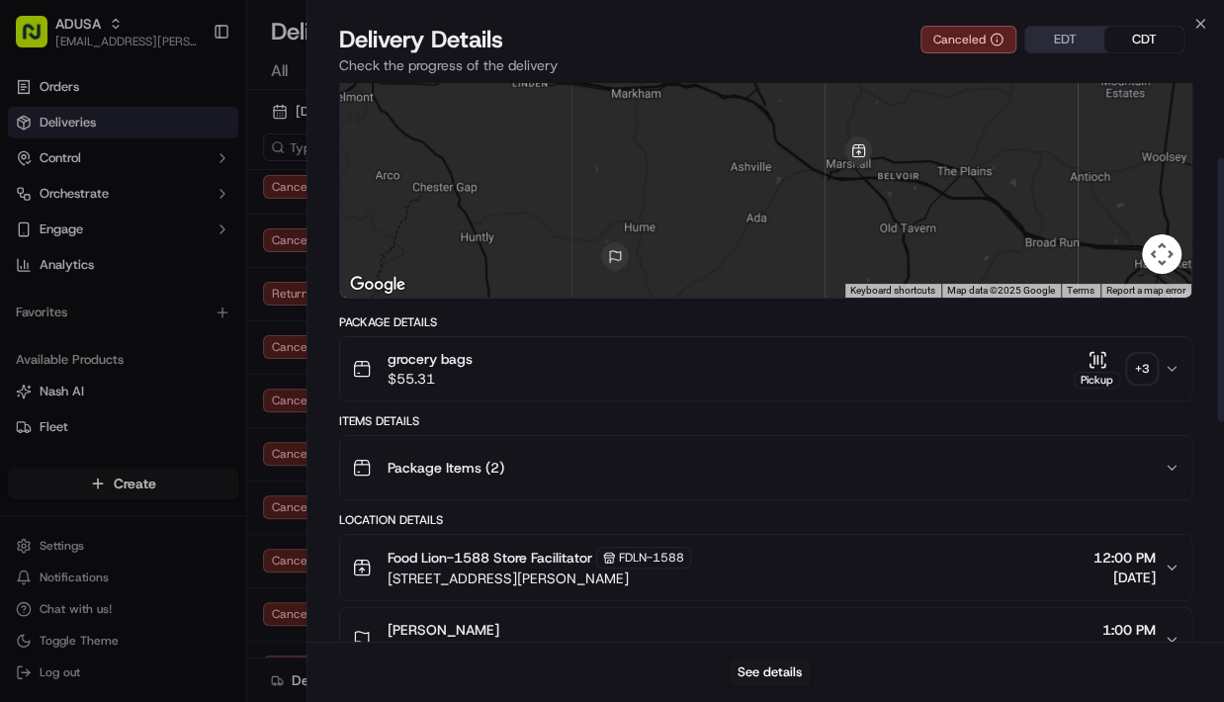
scroll to position [237, 0]
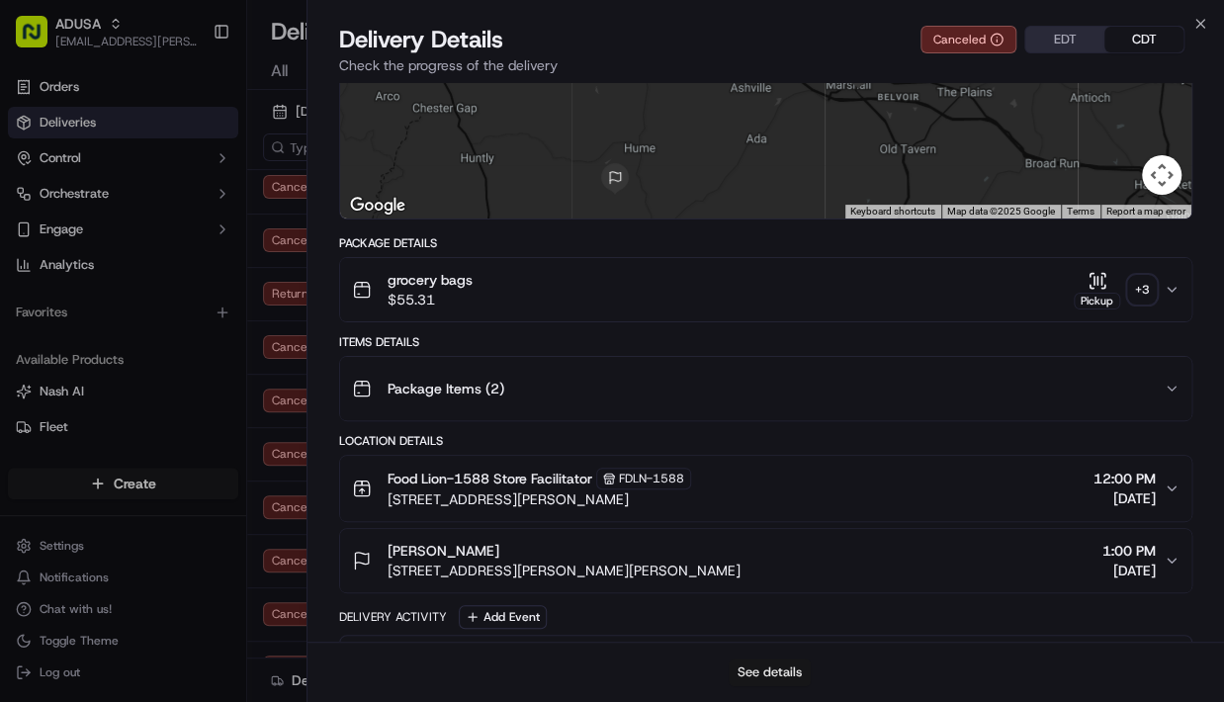
click at [768, 672] on button "See details" at bounding box center [770, 672] width 82 height 28
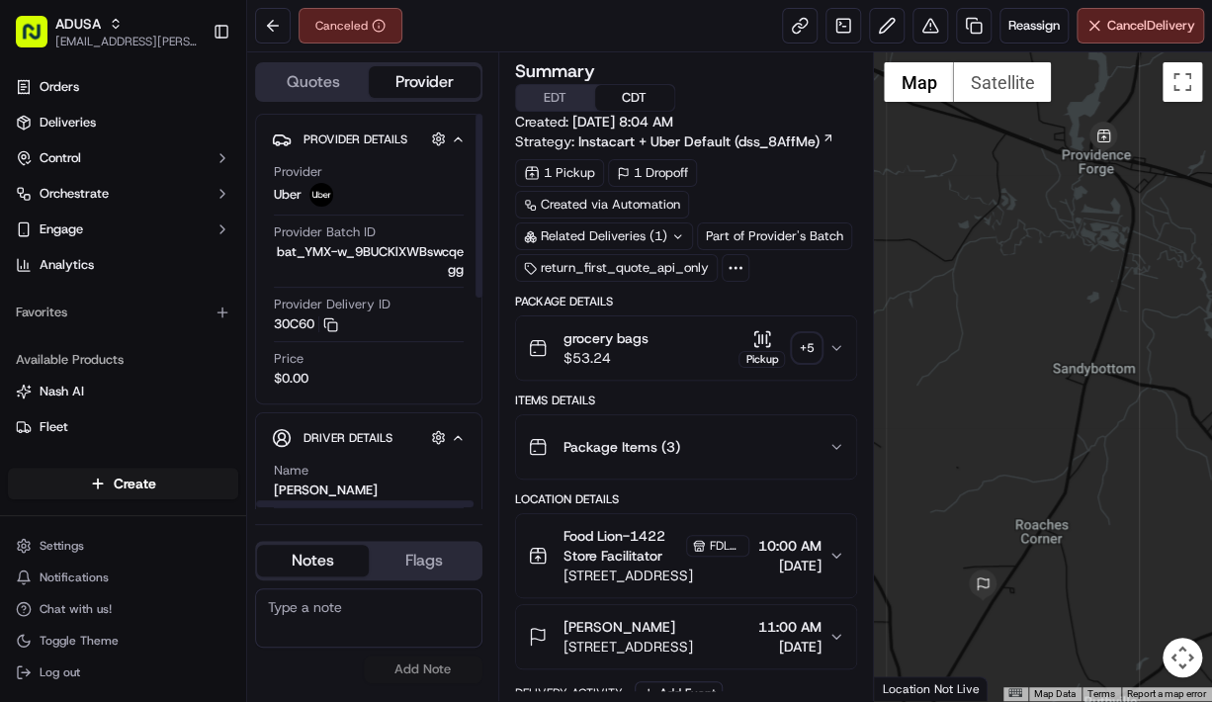
click at [368, 619] on textarea at bounding box center [368, 617] width 227 height 59
type textarea "Store confirmed customer picked up order herself"
click at [427, 670] on button "Add Note" at bounding box center [423, 669] width 119 height 28
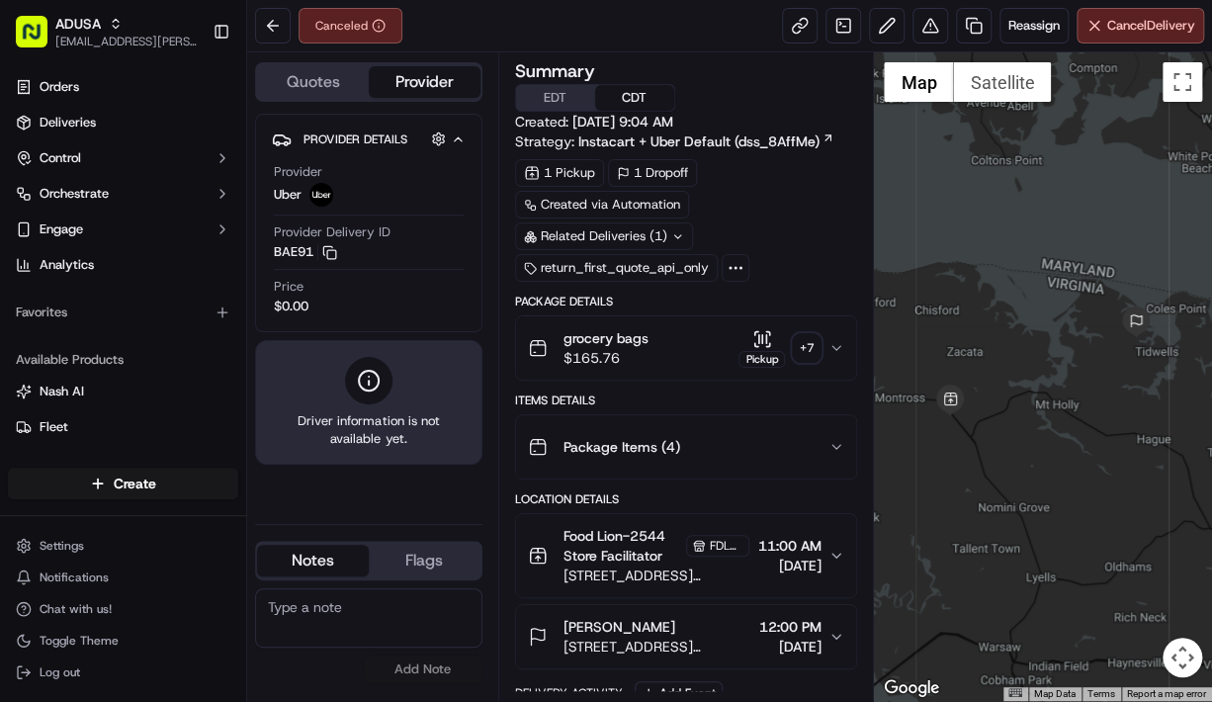
click at [352, 613] on textarea at bounding box center [368, 617] width 227 height 59
type textarea "Store confirmed customer is coming into the store to pick the order up herself"
click at [409, 660] on button "Add Note" at bounding box center [423, 669] width 119 height 28
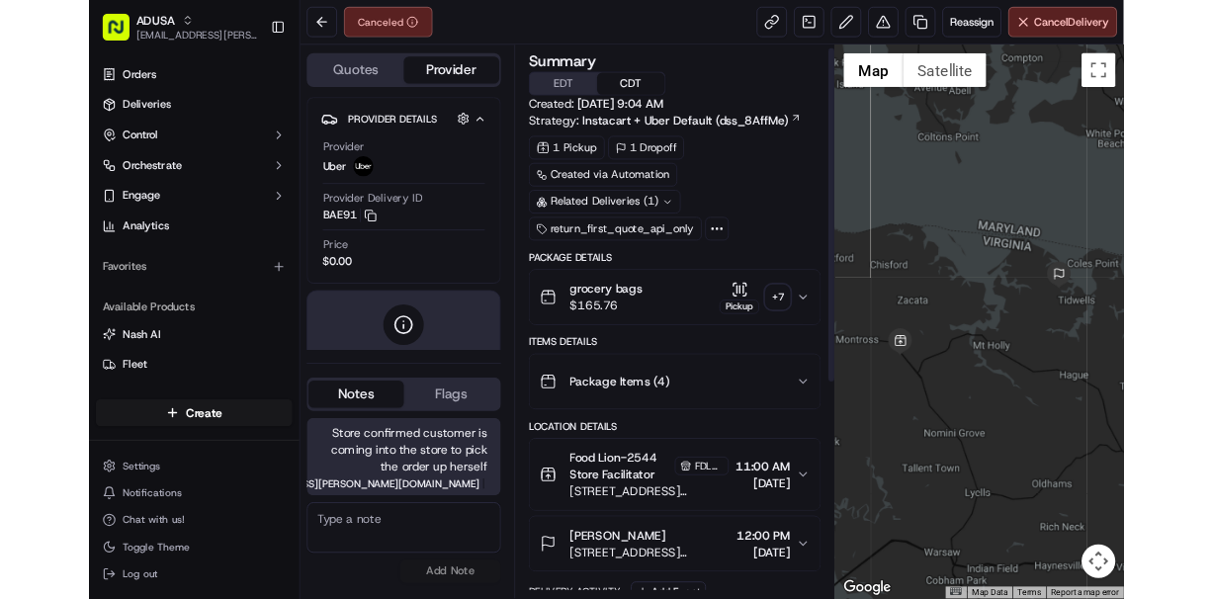
scroll to position [0, 0]
